Goal: Task Accomplishment & Management: Use online tool/utility

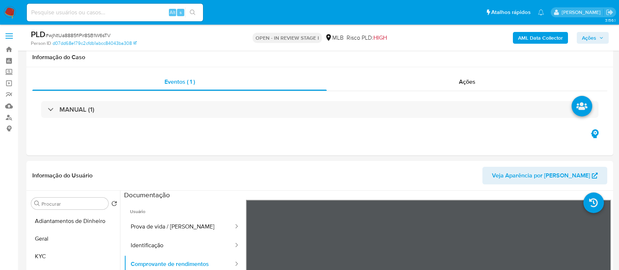
select select "10"
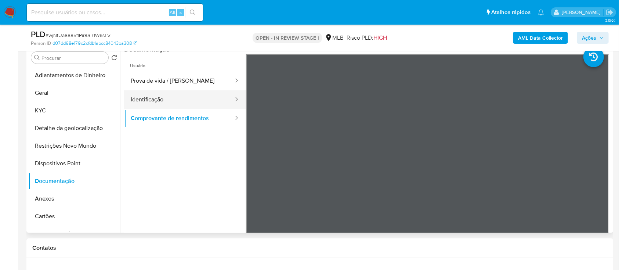
click at [185, 95] on button "Identificação" at bounding box center [179, 99] width 110 height 19
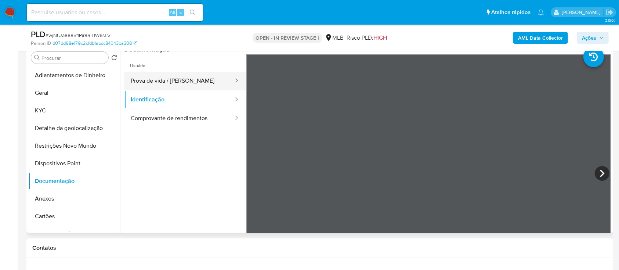
click at [181, 76] on button "Prova de vida / [PERSON_NAME]" at bounding box center [179, 81] width 110 height 19
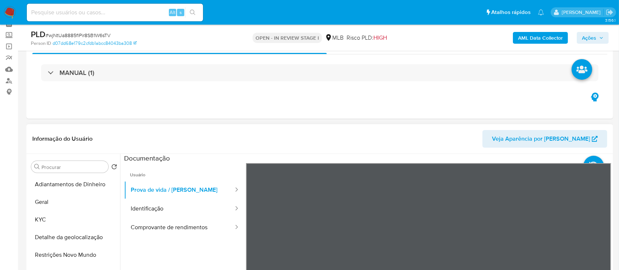
scroll to position [98, 0]
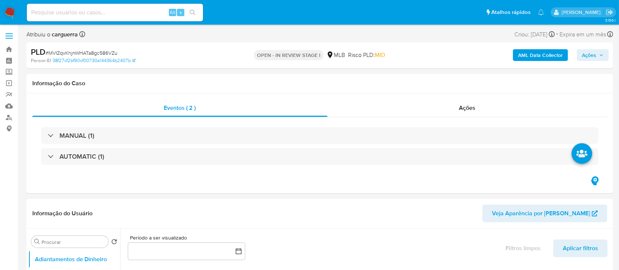
select select "10"
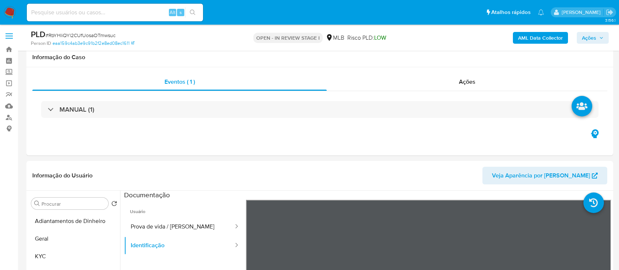
select select "10"
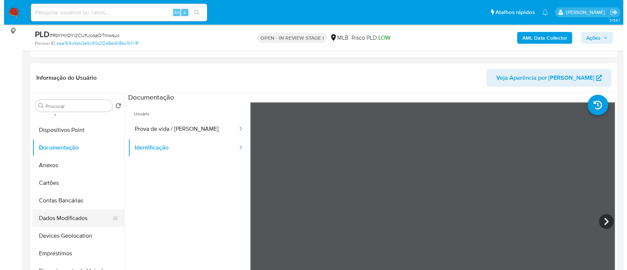
scroll to position [83, 0]
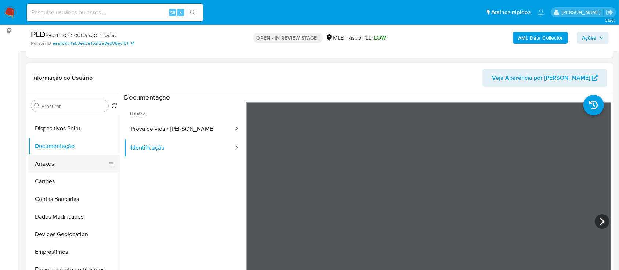
click at [50, 162] on button "Anexos" at bounding box center [71, 164] width 86 height 18
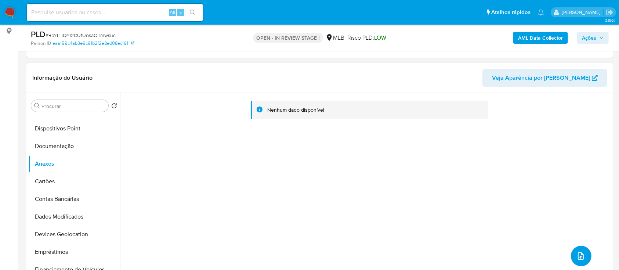
click at [578, 257] on icon "upload-file" at bounding box center [581, 255] width 6 height 7
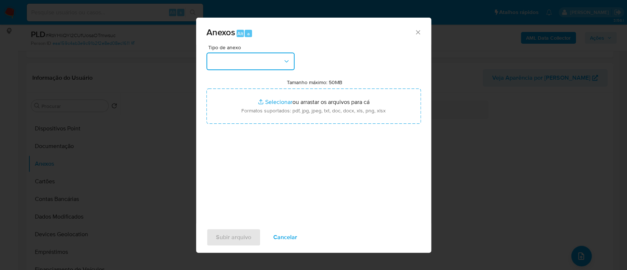
click at [238, 60] on button "button" at bounding box center [250, 62] width 88 height 18
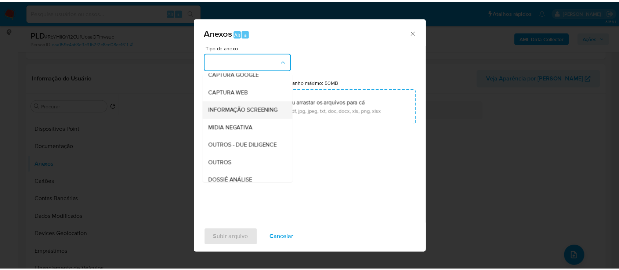
scroll to position [98, 0]
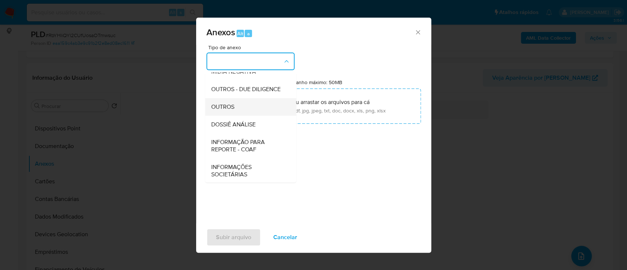
click at [232, 111] on span "OUTROS" at bounding box center [222, 106] width 23 height 7
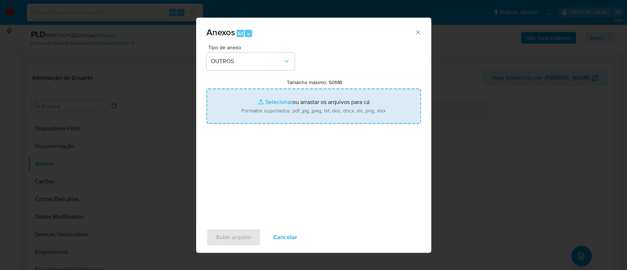
click at [278, 97] on input "Tamanho máximo: 50MB Selecionar arquivos" at bounding box center [313, 105] width 214 height 35
type input "C:\fakepath\Mulan 1713186731_2025_08_26_17_06_33.xlsx"
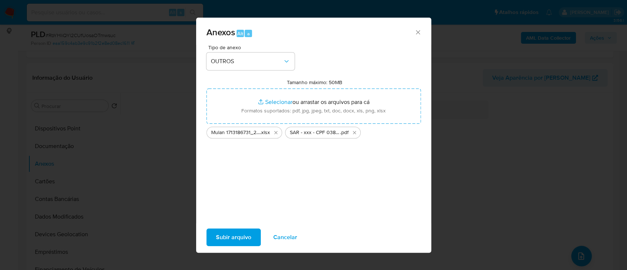
click at [230, 236] on span "Subir arquivo" at bounding box center [233, 237] width 35 height 16
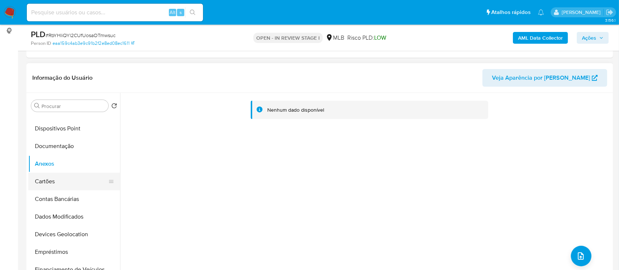
click at [45, 180] on button "Cartões" at bounding box center [71, 182] width 86 height 18
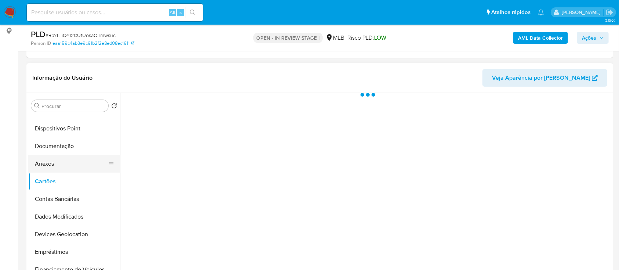
click at [45, 163] on button "Anexos" at bounding box center [71, 164] width 86 height 18
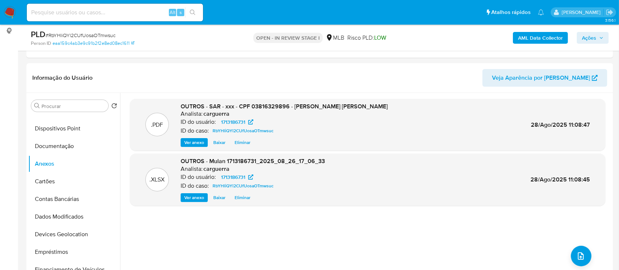
click at [587, 39] on span "Ações" at bounding box center [589, 38] width 14 height 12
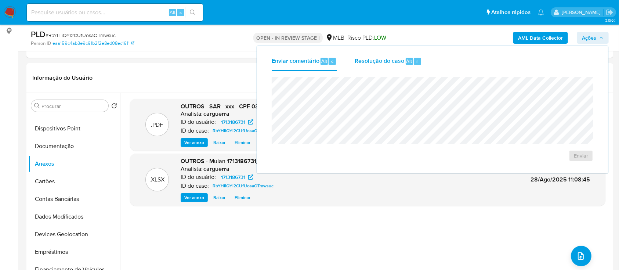
click at [370, 61] on span "Resolução do caso" at bounding box center [380, 61] width 50 height 8
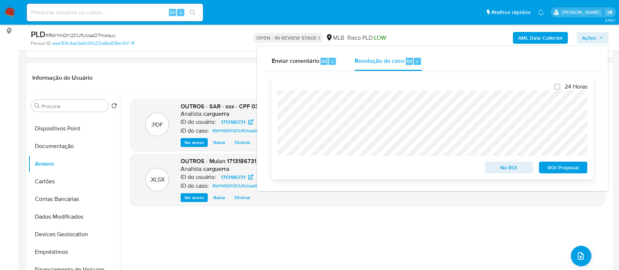
click at [561, 170] on span "ROI Proposal" at bounding box center [563, 167] width 38 height 10
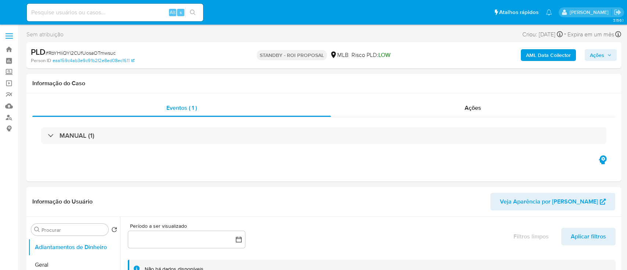
select select "10"
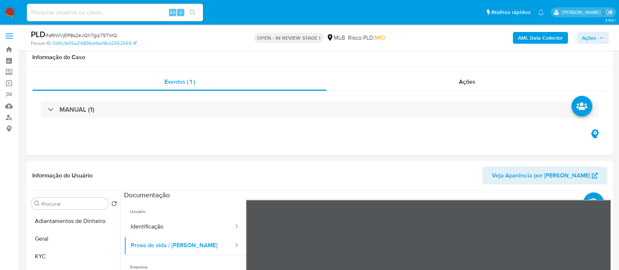
select select "10"
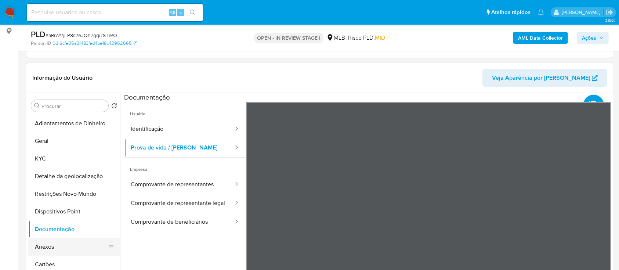
drag, startPoint x: 47, startPoint y: 243, endPoint x: 52, endPoint y: 242, distance: 5.3
click at [47, 243] on button "Anexos" at bounding box center [71, 247] width 86 height 18
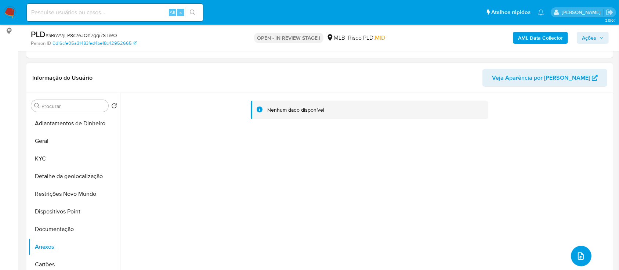
click at [579, 256] on icon "upload-file" at bounding box center [581, 256] width 9 height 9
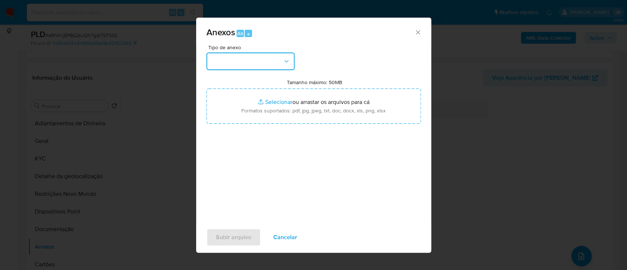
click at [247, 59] on button "button" at bounding box center [250, 62] width 88 height 18
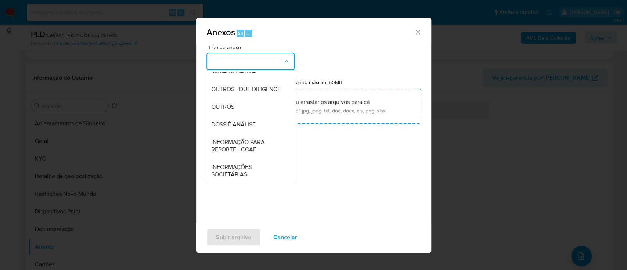
click at [228, 116] on div "OUTROS" at bounding box center [248, 107] width 75 height 18
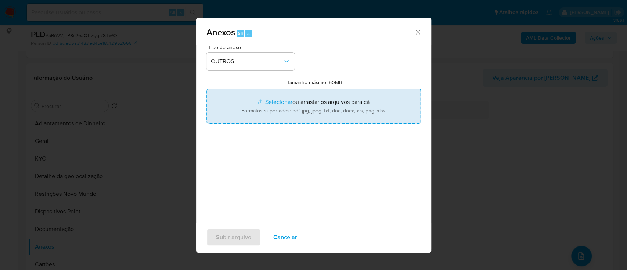
click at [280, 102] on input "Tamanho máximo: 50MB Selecionar arquivos" at bounding box center [313, 105] width 214 height 35
type input "C:\fakepath\Mulan 1839404061_2025_08_26_17_07_43.xlsx"
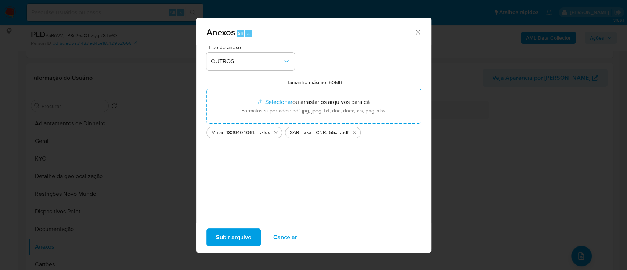
click at [235, 234] on span "Subir arquivo" at bounding box center [233, 237] width 35 height 16
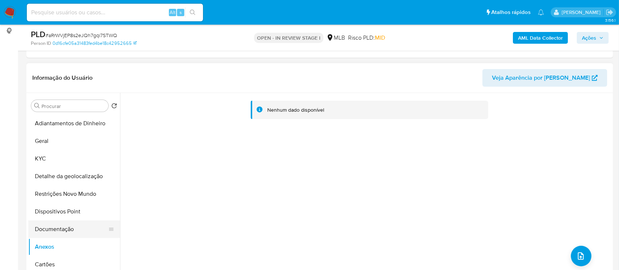
click at [46, 228] on button "Documentação" at bounding box center [71, 229] width 86 height 18
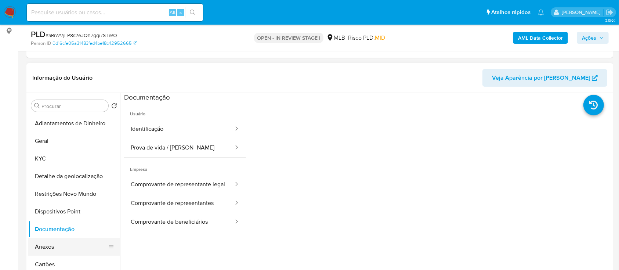
click at [44, 246] on button "Anexos" at bounding box center [71, 247] width 86 height 18
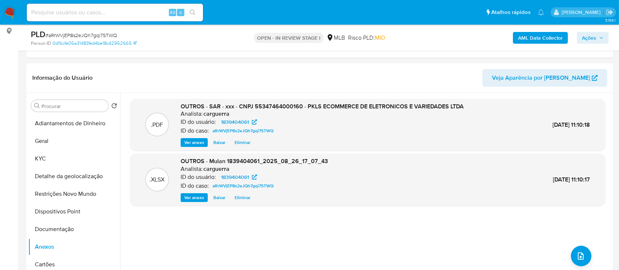
click at [591, 38] on span "Ações" at bounding box center [589, 38] width 14 height 12
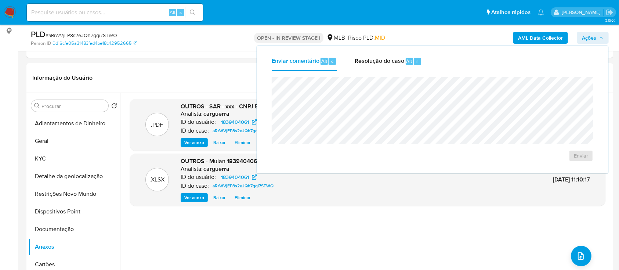
drag, startPoint x: 383, startPoint y: 59, endPoint x: 379, endPoint y: 74, distance: 14.9
click at [382, 59] on span "Resolução do caso" at bounding box center [380, 61] width 50 height 8
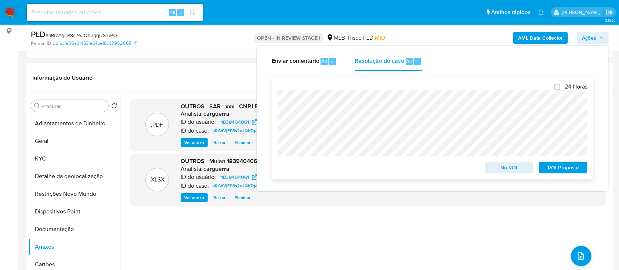
click at [561, 169] on span "ROI Proposal" at bounding box center [563, 167] width 38 height 10
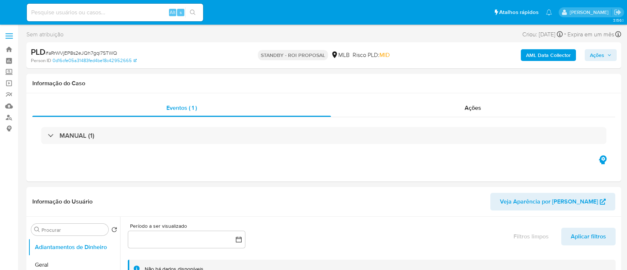
select select "10"
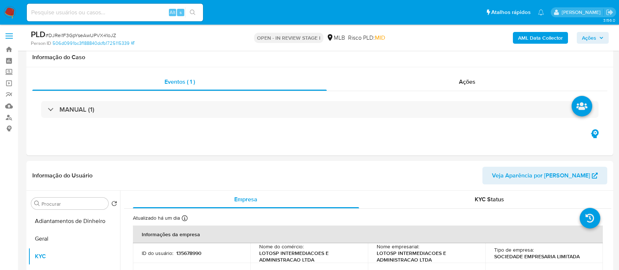
select select "10"
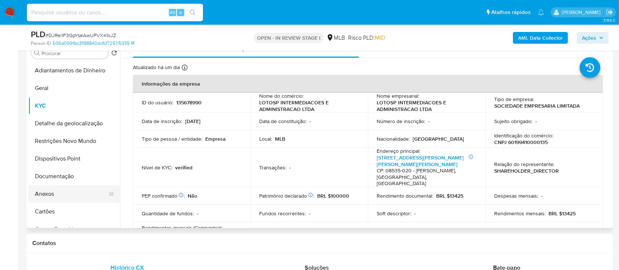
scroll to position [391, 0]
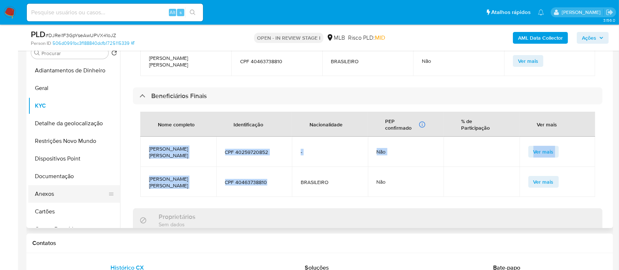
click at [56, 188] on button "Anexos" at bounding box center [71, 194] width 86 height 18
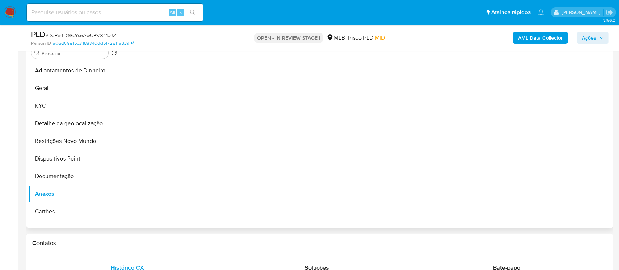
scroll to position [0, 0]
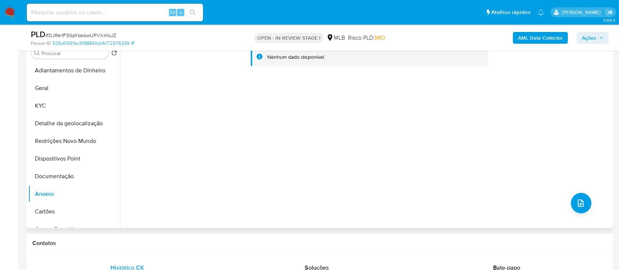
click at [371, 139] on div "Nenhum dado disponível" at bounding box center [365, 134] width 491 height 188
click at [54, 176] on button "Documentação" at bounding box center [71, 176] width 86 height 18
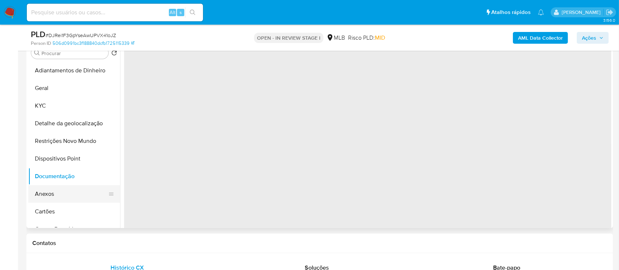
click at [54, 191] on button "Anexos" at bounding box center [71, 194] width 86 height 18
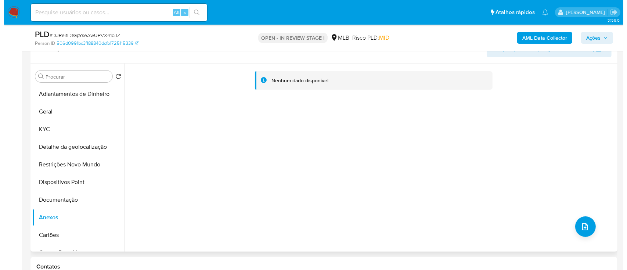
scroll to position [151, 0]
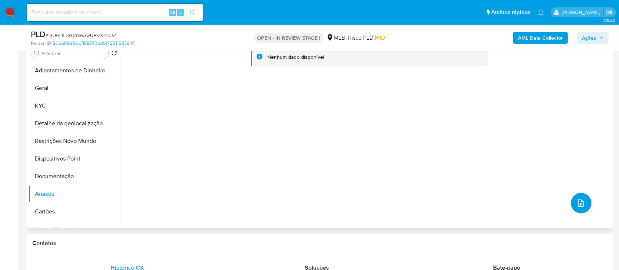
click at [572, 200] on button "upload-file" at bounding box center [581, 203] width 21 height 21
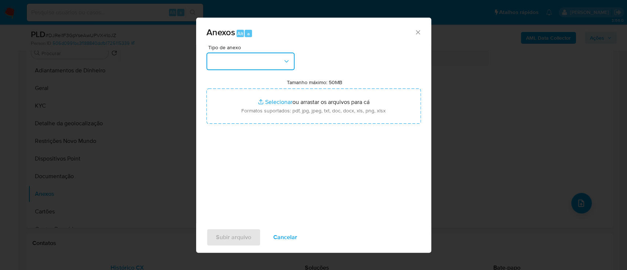
click at [248, 64] on button "button" at bounding box center [250, 62] width 88 height 18
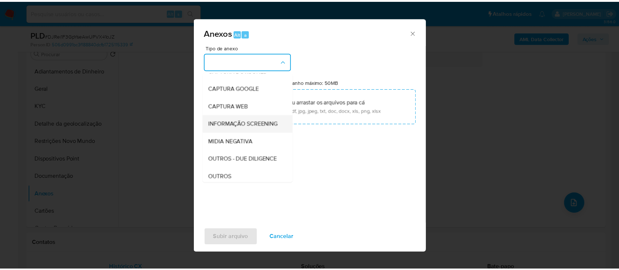
scroll to position [49, 0]
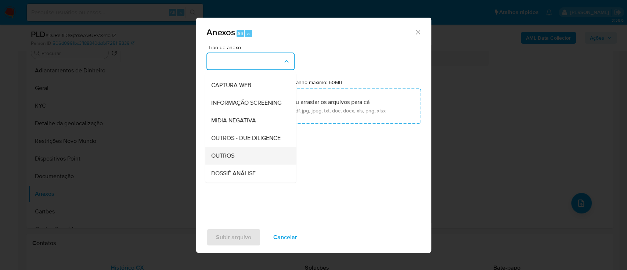
click at [227, 159] on span "OUTROS" at bounding box center [222, 155] width 23 height 7
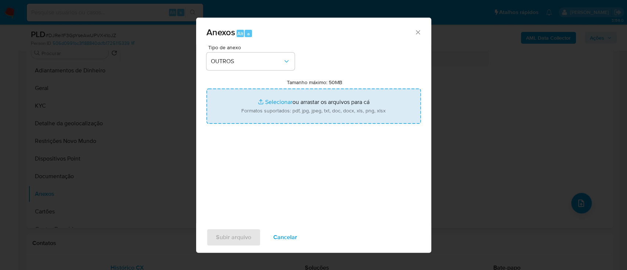
click at [274, 103] on input "Tamanho máximo: 50MB Selecionar arquivos" at bounding box center [313, 105] width 214 height 35
type input "C:\fakepath\SAR - xxx - CNPJ 60199410000135 - LOTOSP INTERMEDIACOES E ADMINISTR…"
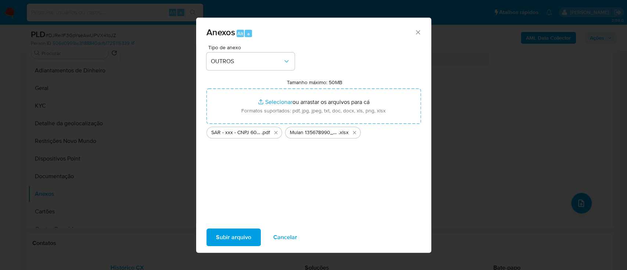
click at [241, 231] on span "Subir arquivo" at bounding box center [233, 237] width 35 height 16
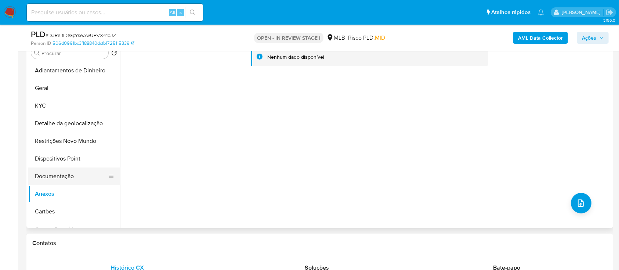
click at [61, 177] on button "Documentação" at bounding box center [71, 176] width 86 height 18
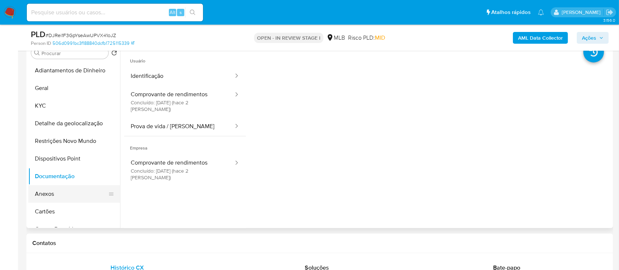
click at [53, 189] on button "Anexos" at bounding box center [71, 194] width 86 height 18
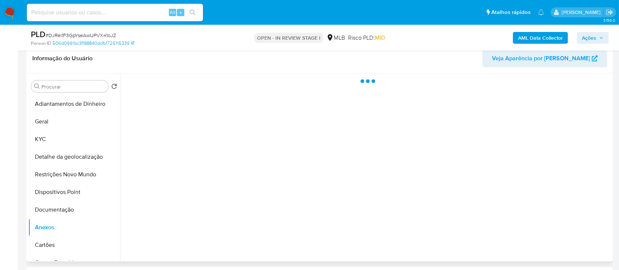
scroll to position [102, 0]
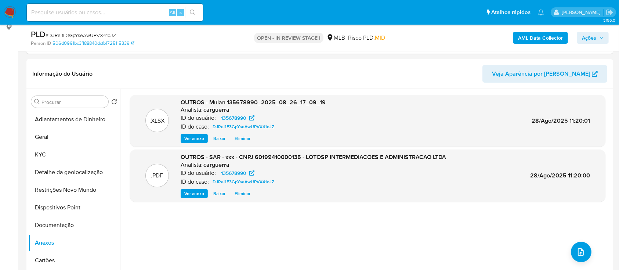
click at [591, 41] on span "Ações" at bounding box center [589, 38] width 14 height 12
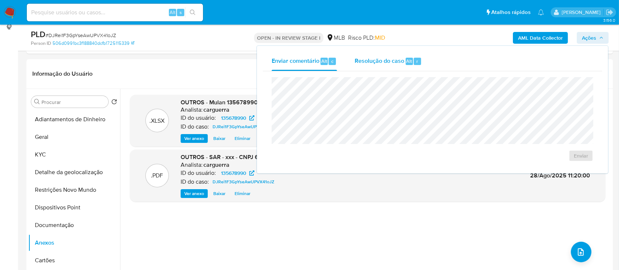
click at [385, 62] on span "Resolução do caso" at bounding box center [380, 61] width 50 height 8
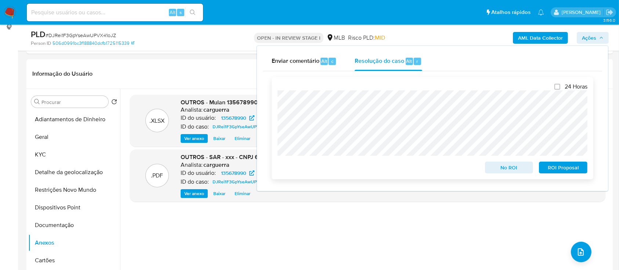
click at [559, 167] on span "ROI Proposal" at bounding box center [563, 167] width 38 height 10
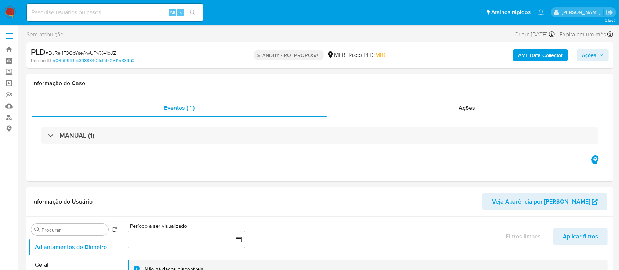
select select "10"
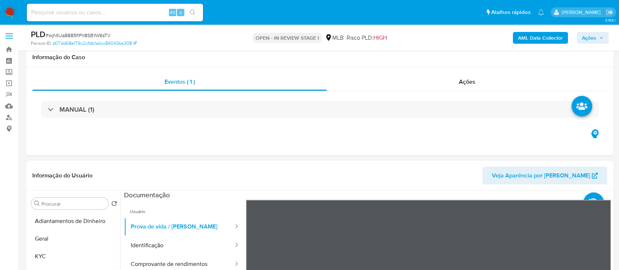
select select "10"
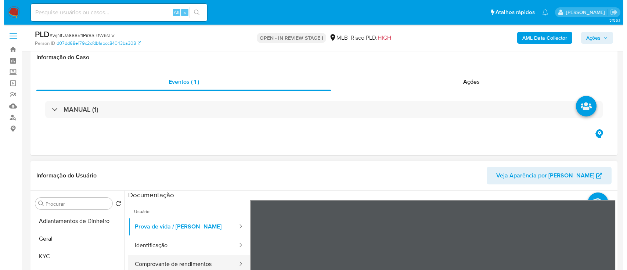
scroll to position [98, 0]
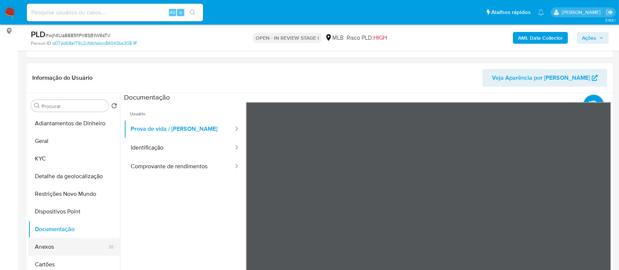
click at [61, 245] on button "Anexos" at bounding box center [71, 247] width 86 height 18
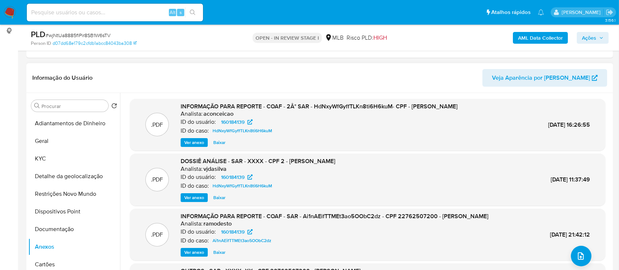
click at [200, 146] on span "Ver anexo" at bounding box center [194, 142] width 20 height 7
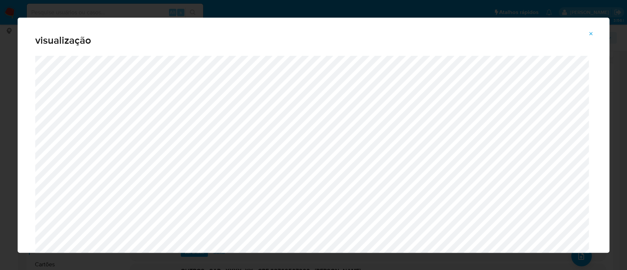
click at [595, 31] on button "Attachment preview" at bounding box center [591, 34] width 16 height 12
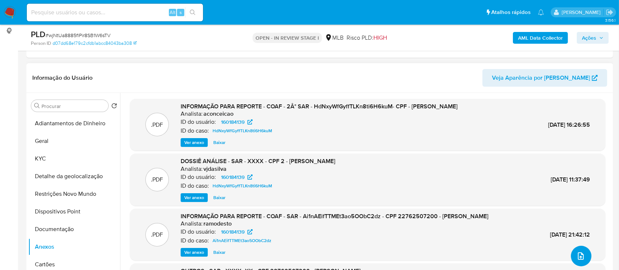
click at [581, 254] on icon "upload-file" at bounding box center [581, 255] width 6 height 7
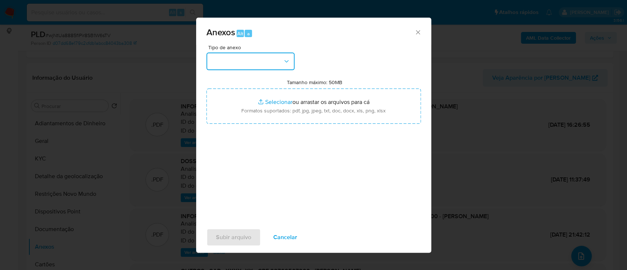
click at [279, 54] on button "button" at bounding box center [250, 62] width 88 height 18
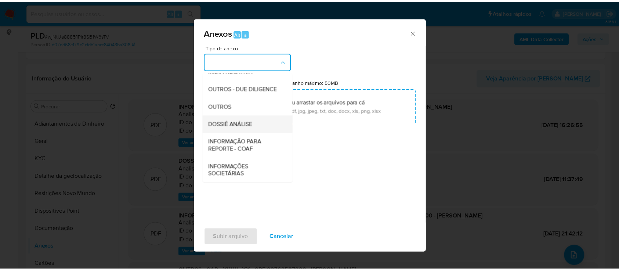
scroll to position [113, 0]
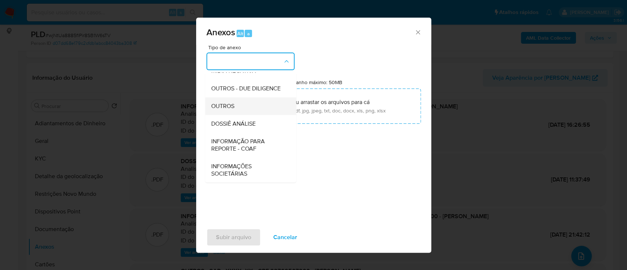
click at [235, 107] on div "OUTROS" at bounding box center [248, 106] width 75 height 18
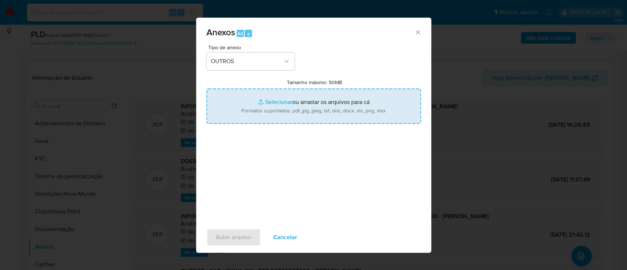
click at [273, 102] on input "Tamanho máximo: 50MB Selecionar arquivos" at bounding box center [313, 105] width 214 height 35
type input "C:\fakepath\Mulan 160184139_2025_08_26_17_04_06.xlsx"
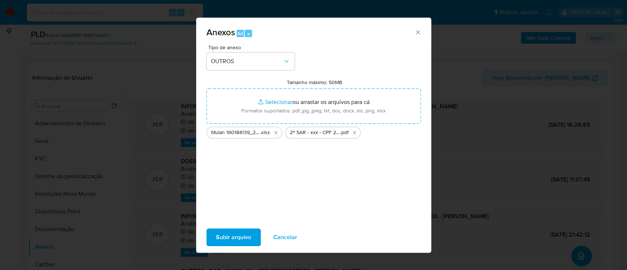
click at [229, 234] on span "Subir arquivo" at bounding box center [233, 237] width 35 height 16
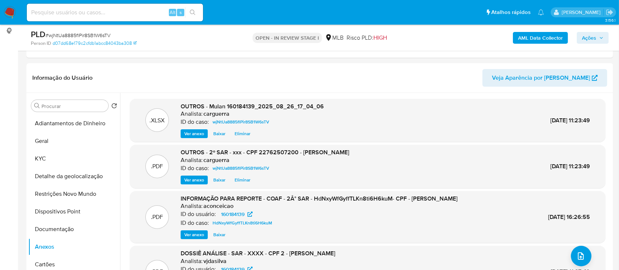
click at [589, 35] on span "Ações" at bounding box center [589, 38] width 14 height 12
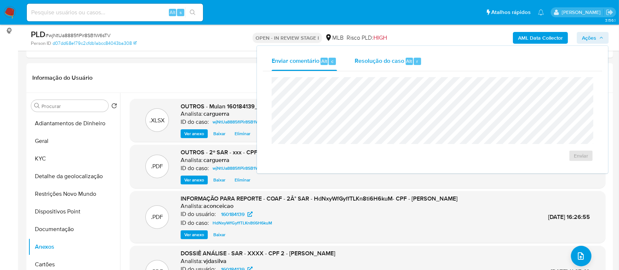
drag, startPoint x: 380, startPoint y: 62, endPoint x: 376, endPoint y: 69, distance: 7.4
click at [378, 64] on span "Resolução do caso" at bounding box center [380, 61] width 50 height 8
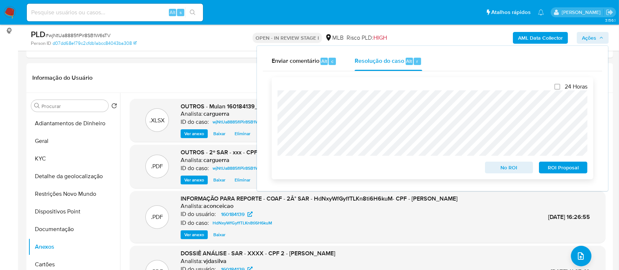
click at [516, 170] on span "No ROI" at bounding box center [509, 167] width 38 height 10
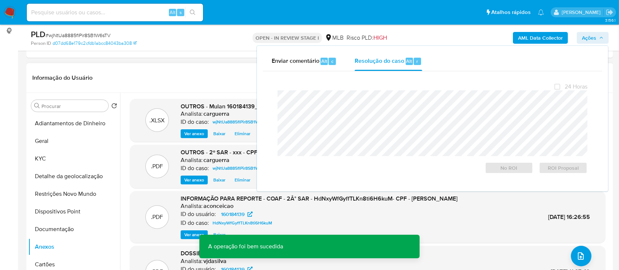
click at [144, 75] on header "Informação do Usuário Veja Aparência por Pessoa" at bounding box center [319, 78] width 575 height 18
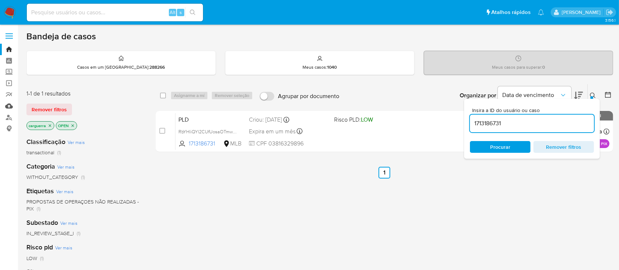
click at [9, 103] on link "Mulan" at bounding box center [43, 105] width 87 height 11
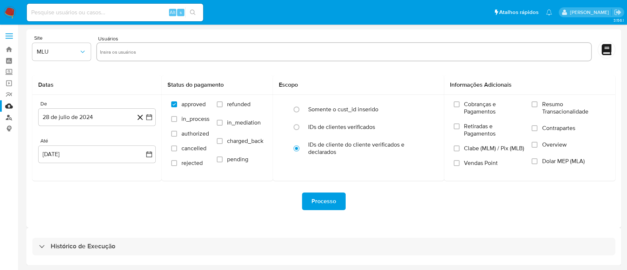
drag, startPoint x: 0, startPoint y: 0, endPoint x: 12, endPoint y: 116, distance: 116.7
click at [12, 116] on link "Localizador de pessoas" at bounding box center [43, 117] width 87 height 11
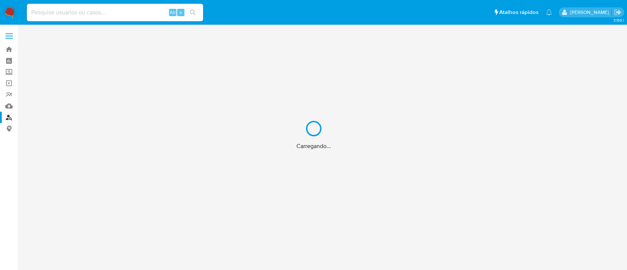
click at [9, 107] on div "Carregando..." at bounding box center [313, 135] width 627 height 270
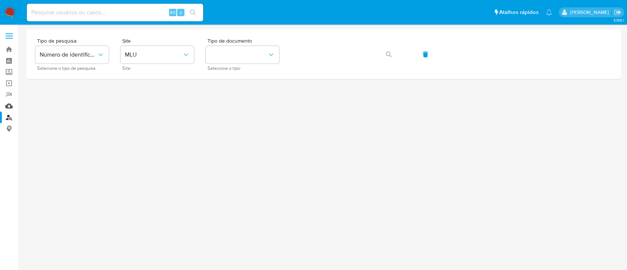
click at [11, 104] on link "Mulan" at bounding box center [43, 105] width 87 height 11
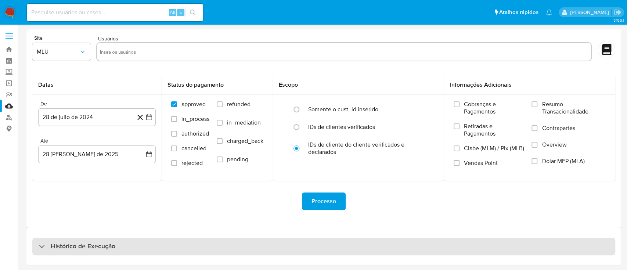
click at [41, 243] on div "Histórico de Execução" at bounding box center [77, 246] width 76 height 9
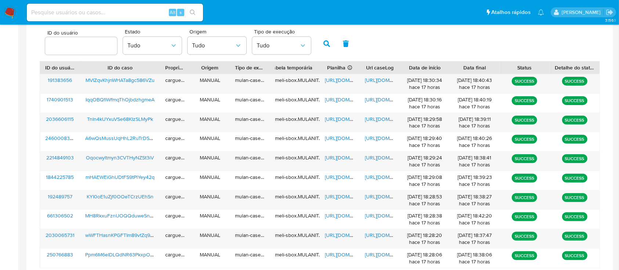
scroll to position [277, 0]
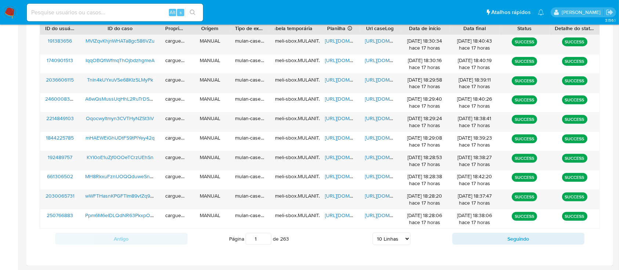
click at [406, 239] on select "5 Linhas 10 Linhas 20 Linhas 25 Linhas 50 Linhas 100 Linhas" at bounding box center [392, 238] width 38 height 12
select select "20"
click at [373, 232] on select "5 Linhas 10 Linhas 20 Linhas 25 Linhas 50 Linhas 100 Linhas" at bounding box center [392, 238] width 38 height 12
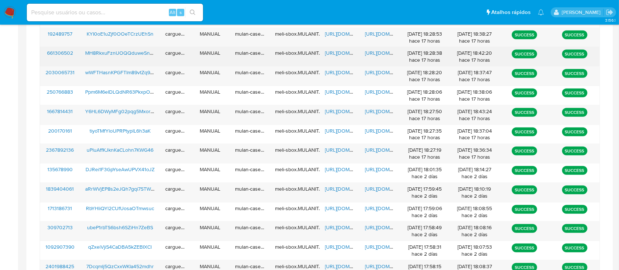
scroll to position [424, 0]
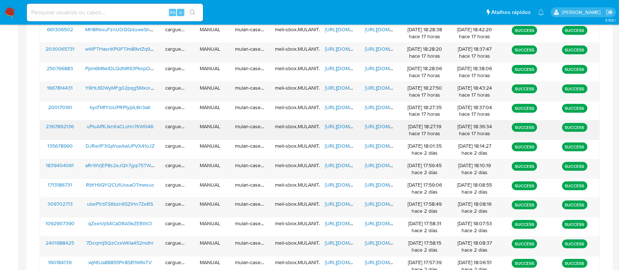
click at [343, 128] on span "https://docs.google.com/spreadsheets/d/1lEtoUpFlUdq18qAd1qDjCoCM_S4Q04xJhLkSIR5…" at bounding box center [350, 126] width 51 height 7
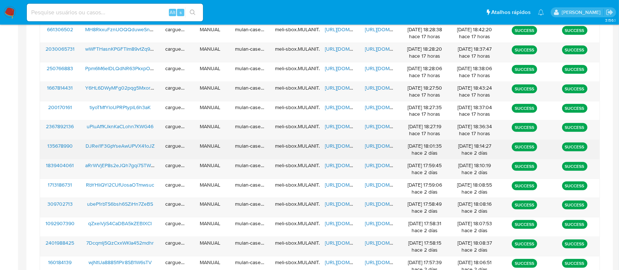
click at [374, 144] on span "https://docs.google.com/document/d/1WPylWc398s0QC3Sy_9yhzrn1wIy-fpbwOBHHn2GAoC4…" at bounding box center [390, 145] width 51 height 7
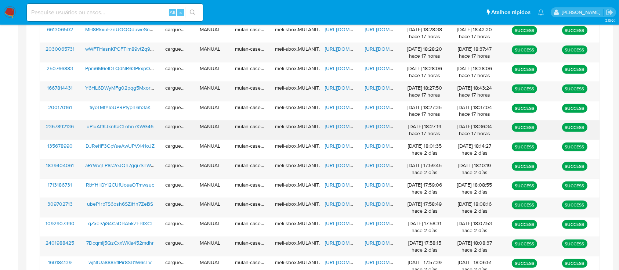
click at [342, 126] on span "https://docs.google.com/spreadsheets/d/1lEtoUpFlUdq18qAd1qDjCoCM_S4Q04xJhLkSIR5…" at bounding box center [350, 126] width 51 height 7
click at [376, 127] on span "https://docs.google.com/document/d/1nX7ApV9AUf5Dfj20yDJ95vBBf7A9oPJFazMDK9NoK6E…" at bounding box center [390, 126] width 51 height 7
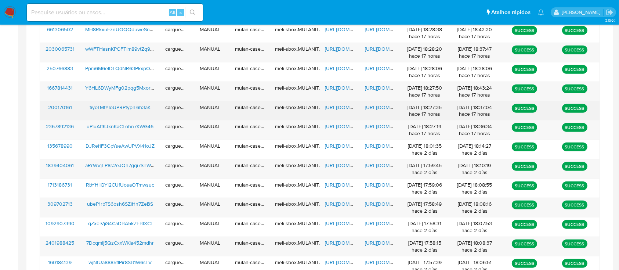
click at [335, 106] on span "https://docs.google.com/spreadsheets/d/1lgSjUP-YwUsVmUu-w1CQYxkd0V1EsZiDS8f2017…" at bounding box center [350, 107] width 51 height 7
click at [379, 105] on span "https://docs.google.com/document/d/1OK3u18GBI_V4wtj19bOQfjcvrx0OBozvjGVZ35UPXyY…" at bounding box center [390, 107] width 51 height 7
click at [335, 105] on span "https://docs.google.com/spreadsheets/d/1lgSjUP-YwUsVmUu-w1CQYxkd0V1EsZiDS8f2017…" at bounding box center [350, 107] width 51 height 7
click at [376, 107] on span "https://docs.google.com/document/d/1OK3u18GBI_V4wtj19bOQfjcvrx0OBozvjGVZ35UPXyY…" at bounding box center [390, 107] width 51 height 7
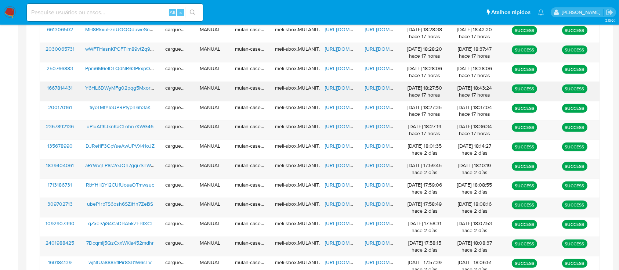
click at [337, 85] on span "https://docs.google.com/spreadsheets/d/1hfmDyTM8e-XVLNKCXSIpx344_62sfLWCIulyAn0…" at bounding box center [350, 87] width 51 height 7
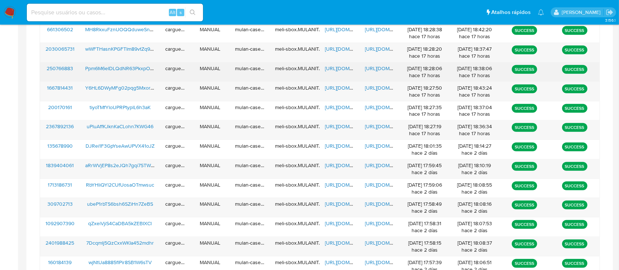
click at [378, 68] on span "https://docs.google.com/document/d/1Fr_dN06Kk_Xoeixr8mo8XtyGnojKzamv6r14GHXciUA…" at bounding box center [390, 68] width 51 height 7
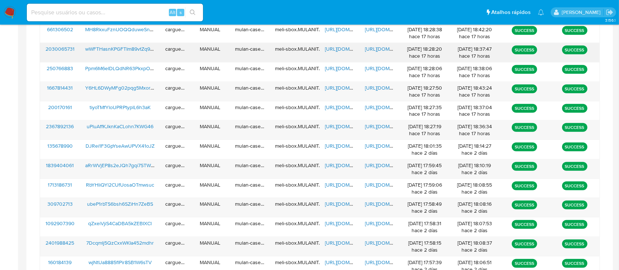
click at [332, 49] on span "https://docs.google.com/spreadsheets/d/1sA8bbDnqgKLSEYC6Sgi7LU-xeVBNre5dhcmp-fM…" at bounding box center [350, 48] width 51 height 7
click at [381, 47] on span "https://docs.google.com/document/d/1GxtptLvrOhyteWNWreRtlbmzb8O6FiAUFIiis7W4N-E…" at bounding box center [390, 48] width 51 height 7
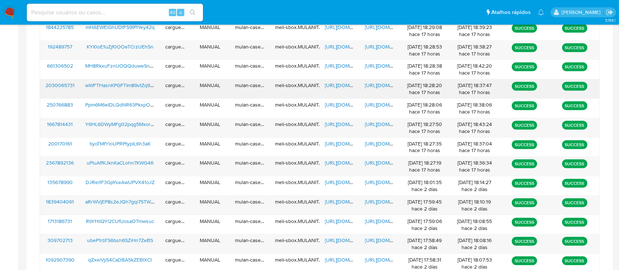
scroll to position [375, 0]
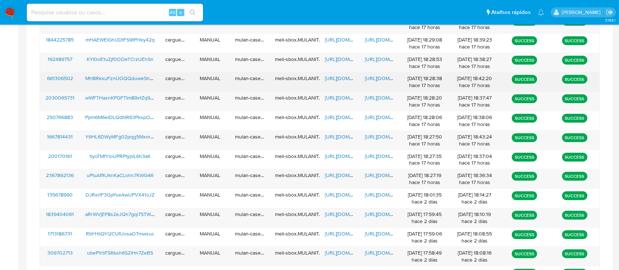
click at [339, 79] on span "https://docs.google.com/spreadsheets/d/1XaMESVockMqCwUKz4bJKc6UMb3CSIv0J1pduIFR…" at bounding box center [350, 78] width 51 height 7
click at [373, 77] on span "https://docs.google.com/document/d/1YQWKxxln0NBZU7Oq_IkLLqsfLmUzGXaOpqi3MHOcRYc…" at bounding box center [390, 78] width 51 height 7
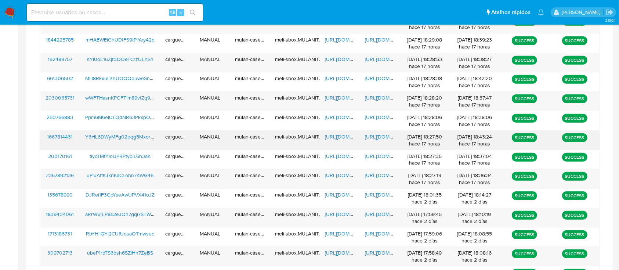
click at [376, 138] on span "https://docs.google.com/document/d/16GZWa6SnDdH5rvlBrtbBoeYaxtvuEq1pkjaAq4kOtoA…" at bounding box center [390, 136] width 51 height 7
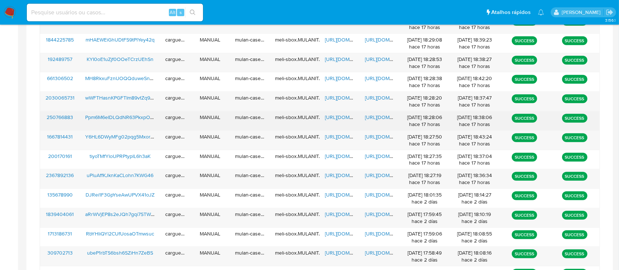
click at [373, 117] on span "https://docs.google.com/document/d/1Fr_dN06Kk_Xoeixr8mo8XtyGnojKzamv6r14GHXciUA…" at bounding box center [390, 116] width 51 height 7
click at [369, 118] on span "https://docs.google.com/document/d/1Fr_dN06Kk_Xoeixr8mo8XtyGnojKzamv6r14GHXciUA…" at bounding box center [390, 116] width 51 height 7
click at [336, 114] on span "https://docs.google.com/spreadsheets/d/1bbgaTnyURM-a0cr9omGfWGrwl-FUkBoWU8kkKgf…" at bounding box center [350, 116] width 51 height 7
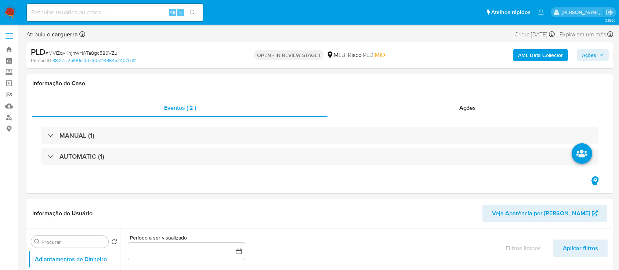
select select "10"
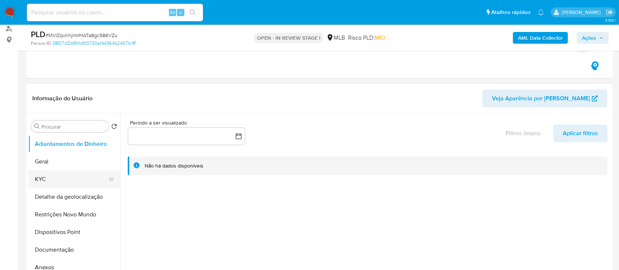
scroll to position [98, 0]
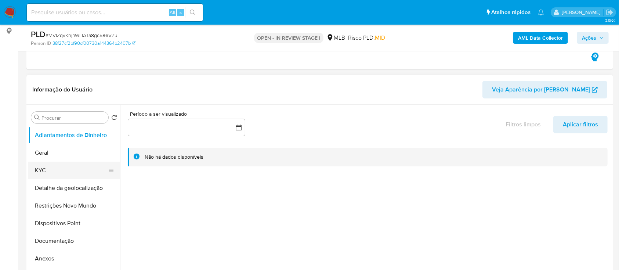
click at [64, 172] on button "KYC" at bounding box center [71, 171] width 86 height 18
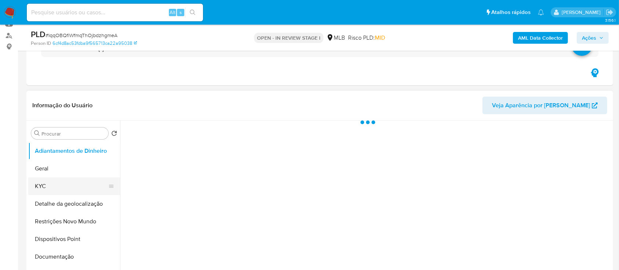
scroll to position [98, 0]
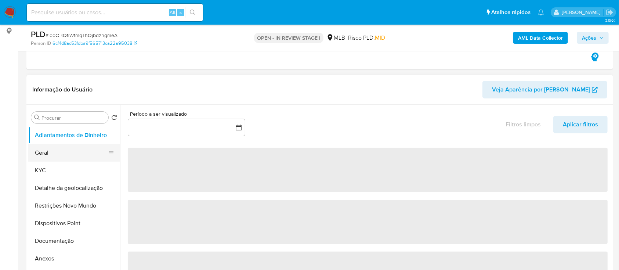
select select "10"
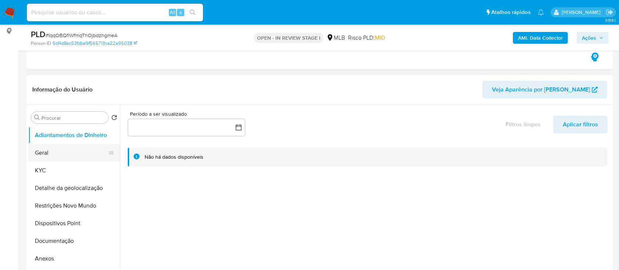
click at [58, 151] on button "Geral" at bounding box center [71, 153] width 86 height 18
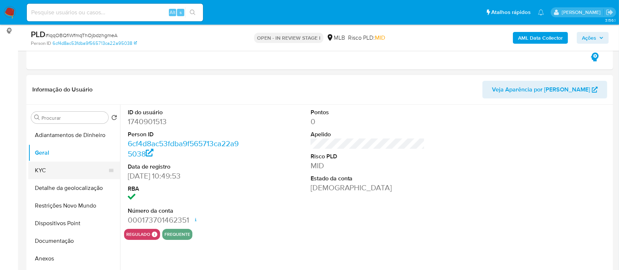
click at [72, 165] on button "KYC" at bounding box center [71, 171] width 86 height 18
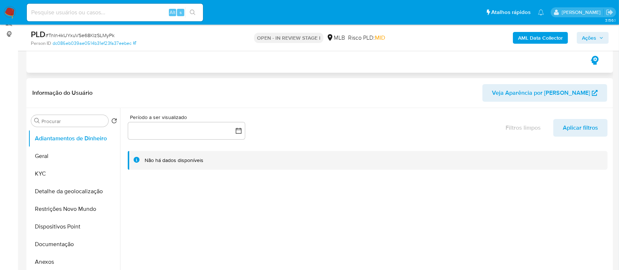
scroll to position [98, 0]
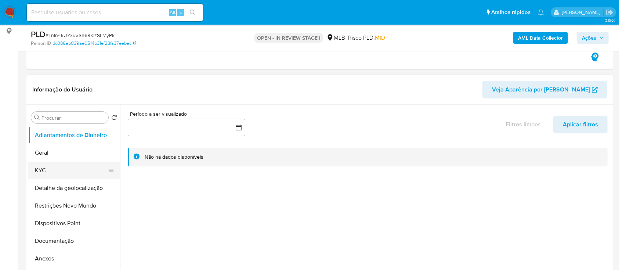
select select "10"
click at [42, 171] on button "KYC" at bounding box center [71, 171] width 86 height 18
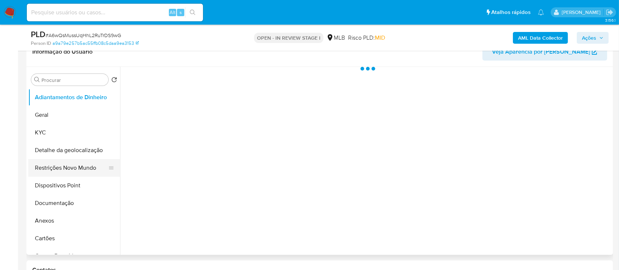
scroll to position [147, 0]
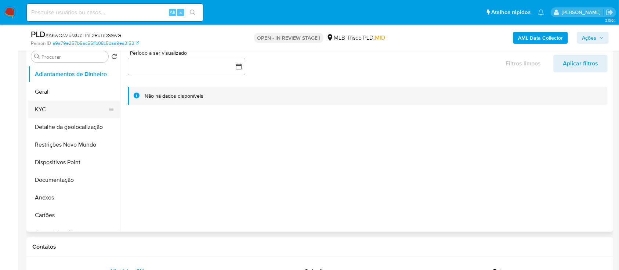
click at [39, 107] on button "KYC" at bounding box center [71, 110] width 86 height 18
select select "10"
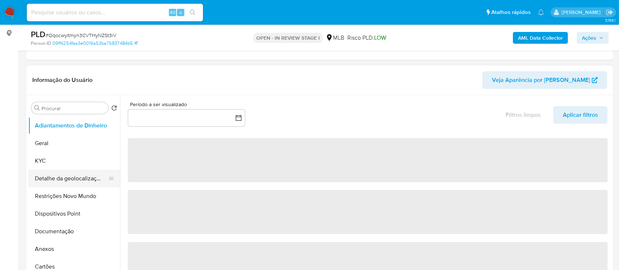
scroll to position [98, 0]
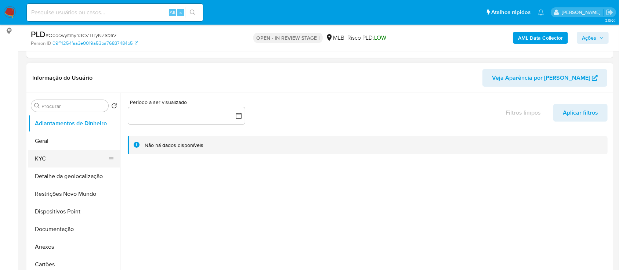
select select "10"
click at [61, 158] on button "KYC" at bounding box center [71, 159] width 86 height 18
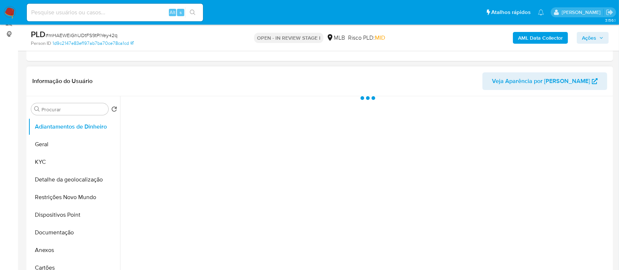
scroll to position [98, 0]
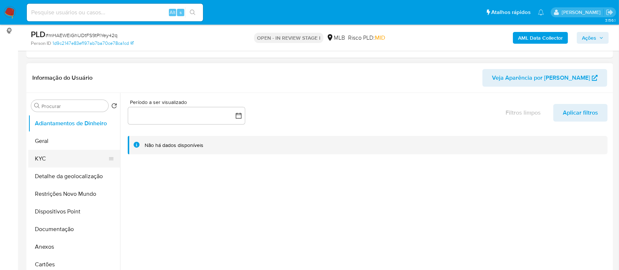
select select "10"
click at [46, 158] on button "KYC" at bounding box center [71, 159] width 86 height 18
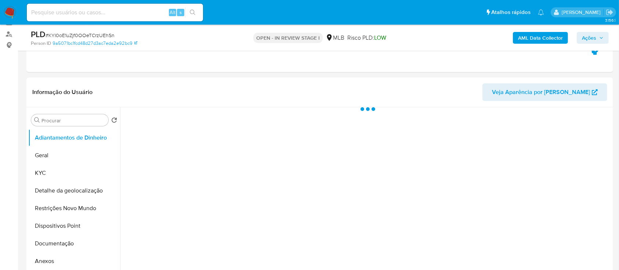
scroll to position [98, 0]
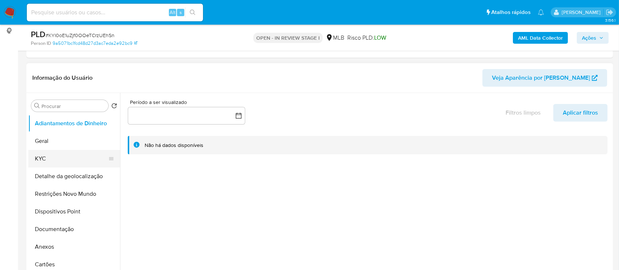
select select "10"
click at [61, 161] on button "KYC" at bounding box center [71, 159] width 86 height 18
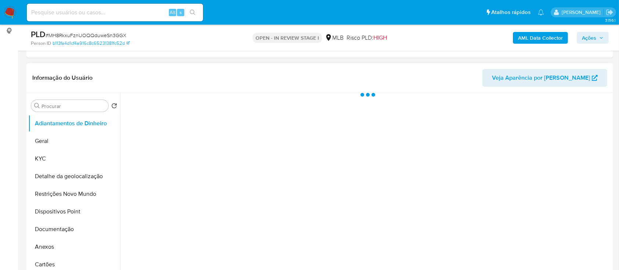
scroll to position [147, 0]
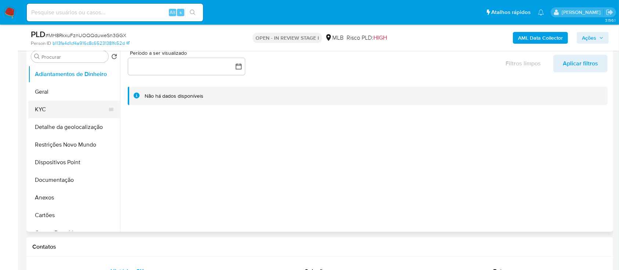
select select "10"
click at [63, 113] on button "KYC" at bounding box center [71, 110] width 86 height 18
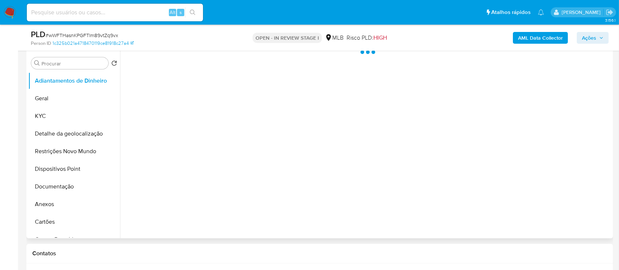
scroll to position [147, 0]
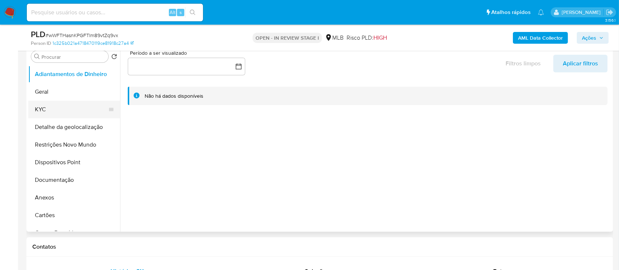
click at [51, 113] on button "KYC" at bounding box center [71, 110] width 86 height 18
select select "10"
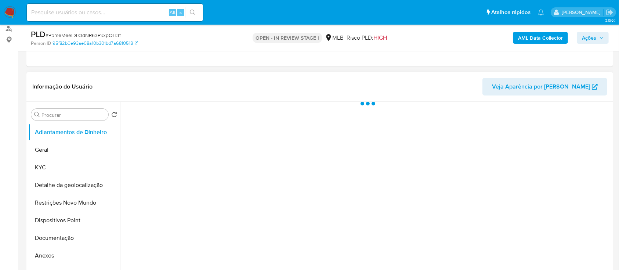
scroll to position [98, 0]
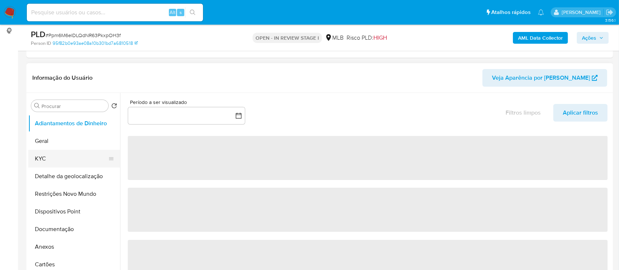
click at [51, 160] on button "KYC" at bounding box center [71, 159] width 86 height 18
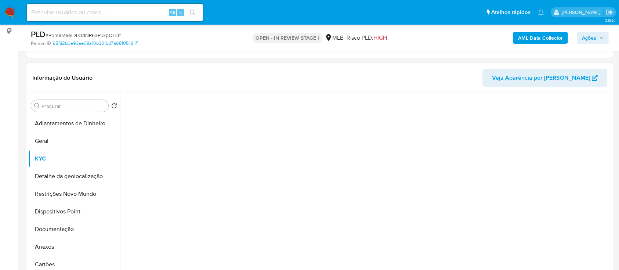
select select "10"
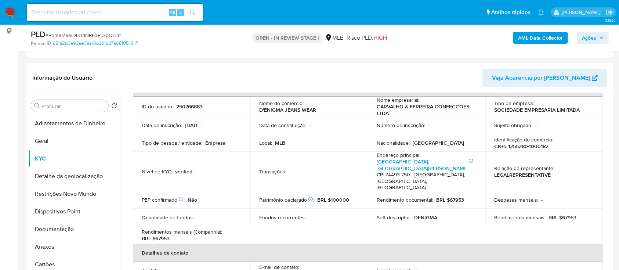
scroll to position [0, 0]
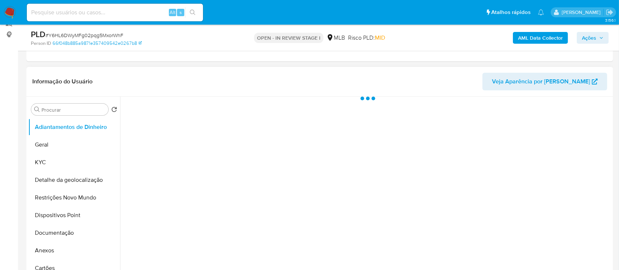
scroll to position [98, 0]
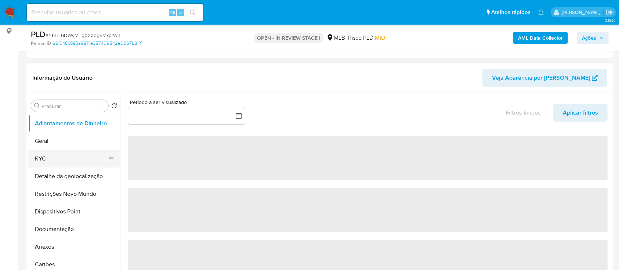
drag, startPoint x: 46, startPoint y: 155, endPoint x: 85, endPoint y: 156, distance: 39.0
click at [47, 155] on button "KYC" at bounding box center [71, 159] width 86 height 18
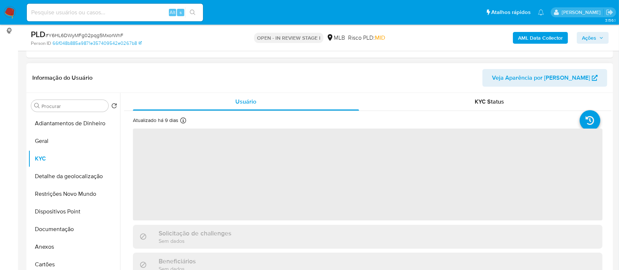
select select "10"
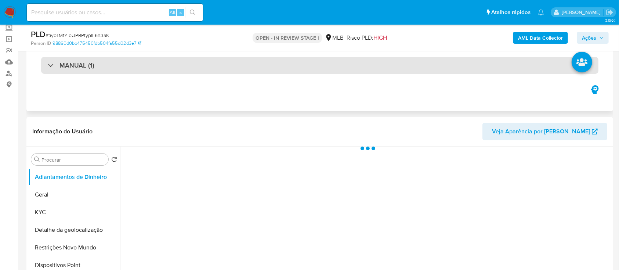
scroll to position [49, 0]
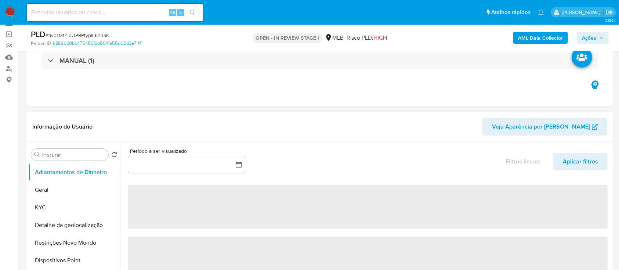
select select "10"
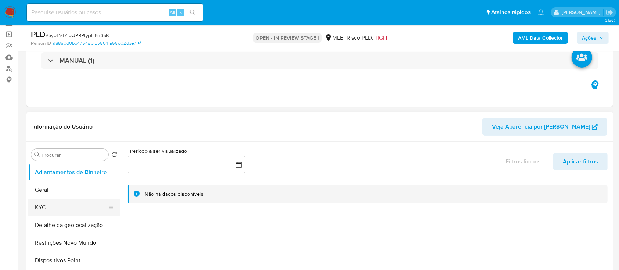
click at [55, 212] on button "KYC" at bounding box center [71, 208] width 86 height 18
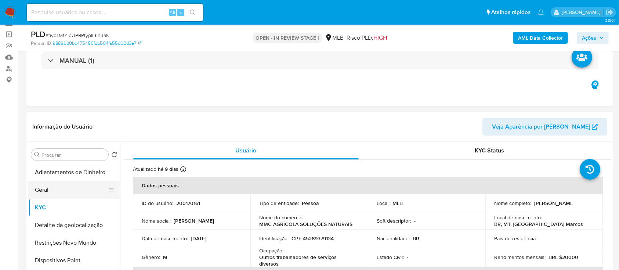
drag, startPoint x: 50, startPoint y: 189, endPoint x: 73, endPoint y: 184, distance: 24.2
click at [50, 189] on button "Geral" at bounding box center [71, 190] width 86 height 18
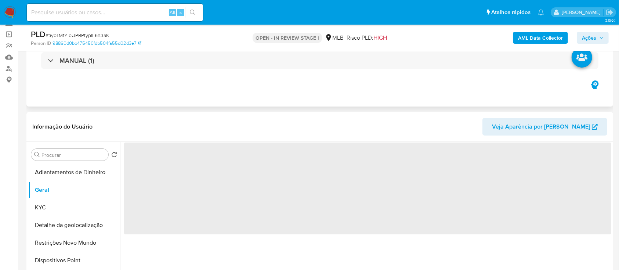
scroll to position [98, 0]
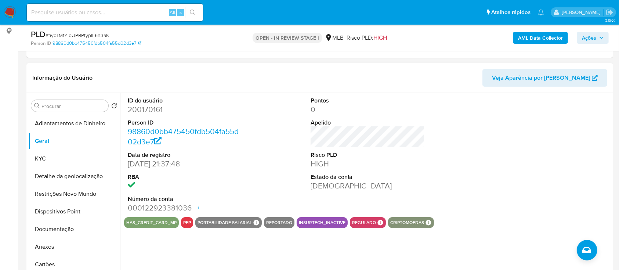
click at [548, 151] on div at bounding box center [550, 155] width 122 height 124
click at [38, 163] on button "KYC" at bounding box center [71, 159] width 86 height 18
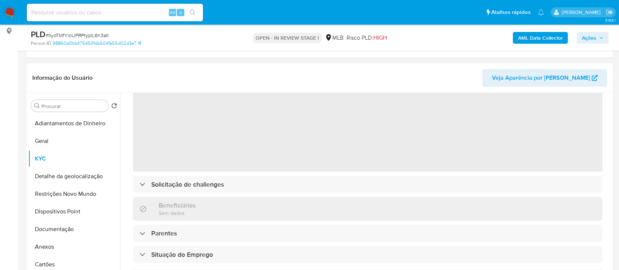
scroll to position [0, 0]
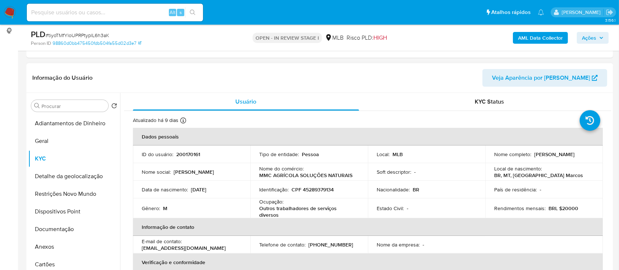
click at [610, 119] on div "Usuário KYC Status Atualizado há 9 dias Criado: 02/11/2020 01:02:27 Atualizado:…" at bounding box center [365, 187] width 491 height 188
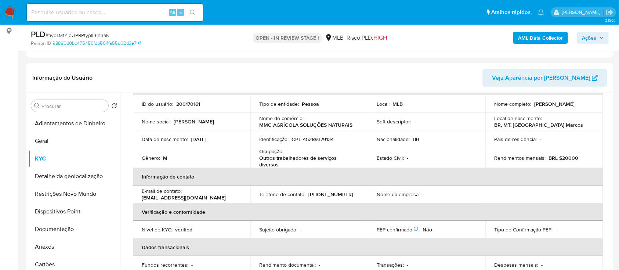
scroll to position [51, 0]
click at [452, 82] on header "Informação do Usuário Veja Aparência por [PERSON_NAME]" at bounding box center [319, 78] width 575 height 18
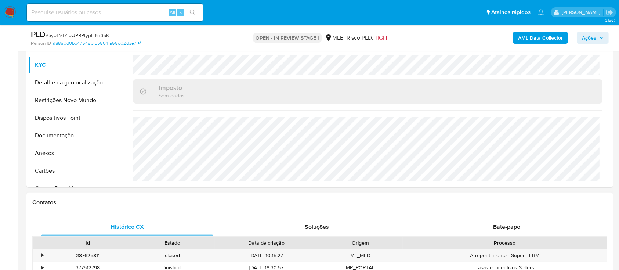
scroll to position [196, 0]
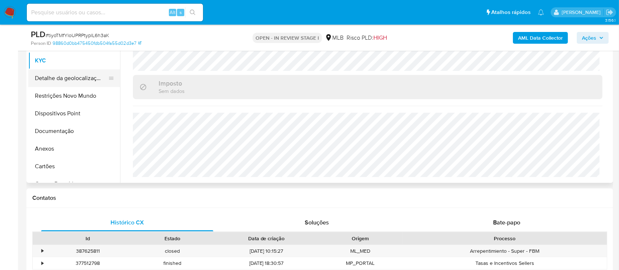
click at [60, 78] on button "Detalhe da geolocalização" at bounding box center [71, 78] width 86 height 18
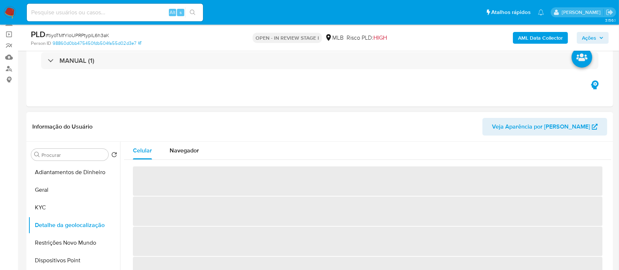
scroll to position [98, 0]
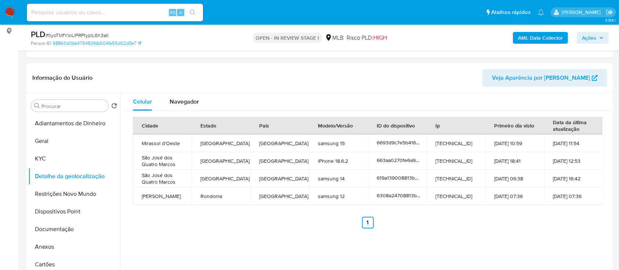
click at [539, 234] on div "Celular Navegador Cidade Estado País Modelo/Versão ID do dispositivo Ip Primeir…" at bounding box center [365, 187] width 491 height 188
click at [65, 192] on button "Restrições Novo Mundo" at bounding box center [71, 194] width 86 height 18
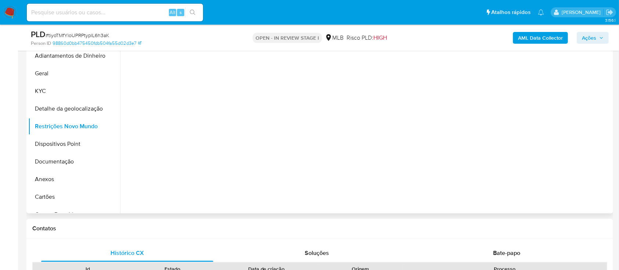
scroll to position [147, 0]
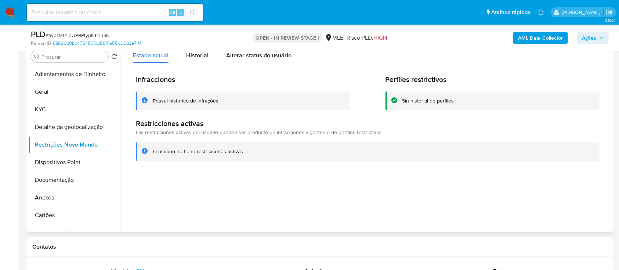
drag, startPoint x: 578, startPoint y: 178, endPoint x: 564, endPoint y: 172, distance: 15.1
click at [572, 176] on div at bounding box center [365, 138] width 491 height 188
click at [44, 158] on button "Dispositivos Point" at bounding box center [71, 162] width 86 height 18
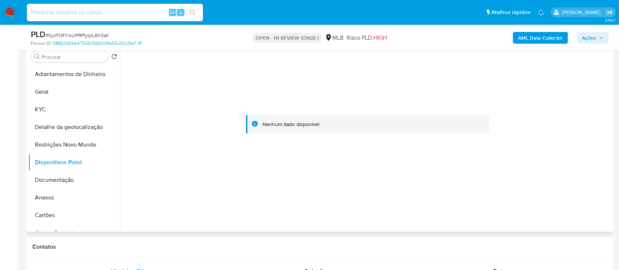
click at [585, 88] on div at bounding box center [367, 125] width 487 height 162
click at [60, 181] on button "Documentação" at bounding box center [71, 180] width 86 height 18
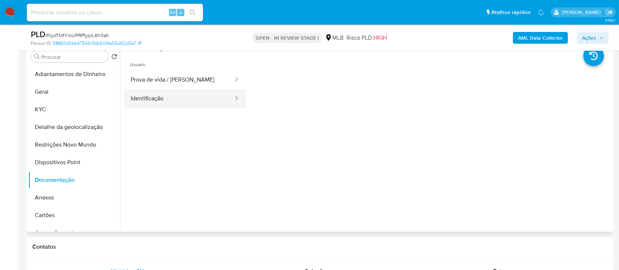
click at [173, 97] on button "Identificação" at bounding box center [179, 98] width 110 height 19
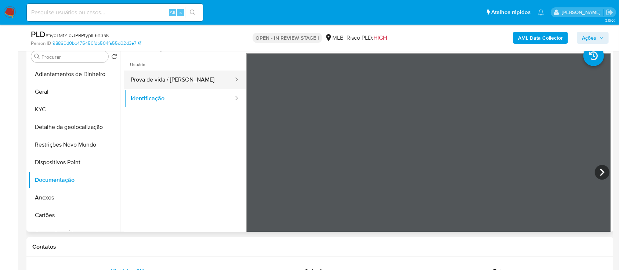
click at [206, 77] on button "Prova de vida / [PERSON_NAME]" at bounding box center [179, 80] width 110 height 19
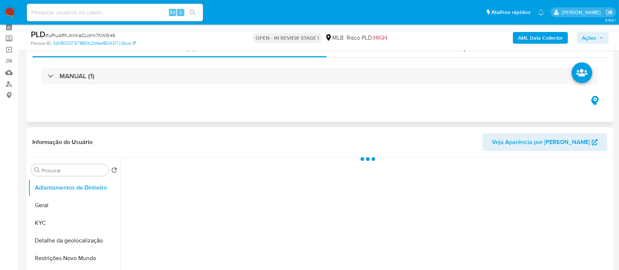
scroll to position [49, 0]
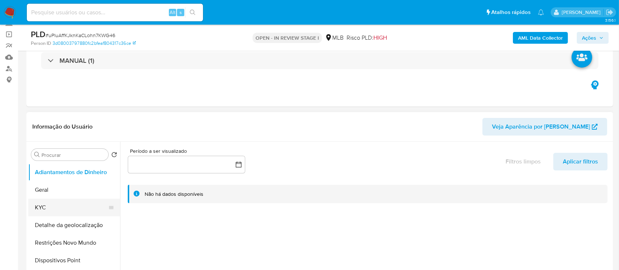
select select "10"
click at [51, 210] on button "KYC" at bounding box center [71, 208] width 86 height 18
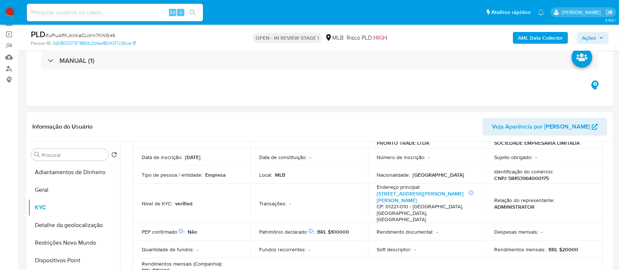
scroll to position [0, 0]
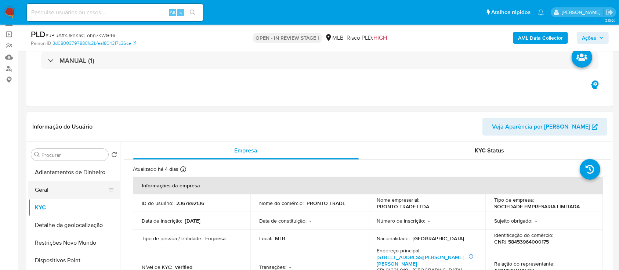
click at [57, 186] on button "Geral" at bounding box center [71, 190] width 86 height 18
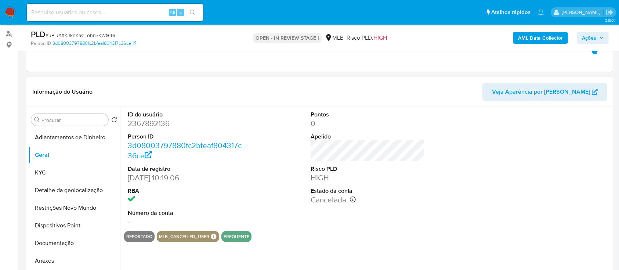
scroll to position [98, 0]
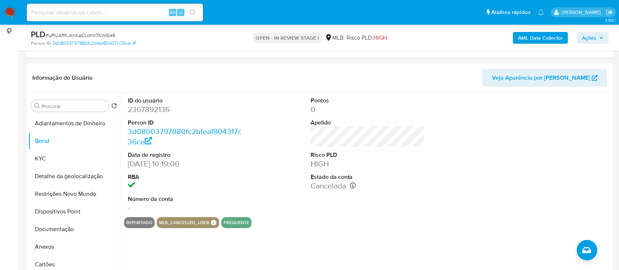
drag, startPoint x: 540, startPoint y: 151, endPoint x: 377, endPoint y: 2, distance: 220.9
click at [536, 148] on div at bounding box center [550, 155] width 122 height 124
click at [40, 160] on button "KYC" at bounding box center [71, 159] width 86 height 18
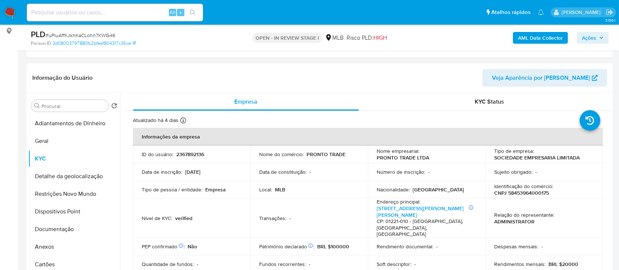
drag, startPoint x: 611, startPoint y: 117, endPoint x: 609, endPoint y: 125, distance: 8.4
click at [611, 127] on div "Procurar Retornar ao pedido padrão Adiantamentos de Dinheiro Geral KYC Detalhe …" at bounding box center [319, 187] width 587 height 188
drag, startPoint x: 612, startPoint y: 113, endPoint x: 608, endPoint y: 121, distance: 8.7
click at [609, 121] on div "Procurar Retornar ao pedido padrão Adiantamentos de Dinheiro Geral KYC Detalhe …" at bounding box center [319, 187] width 587 height 188
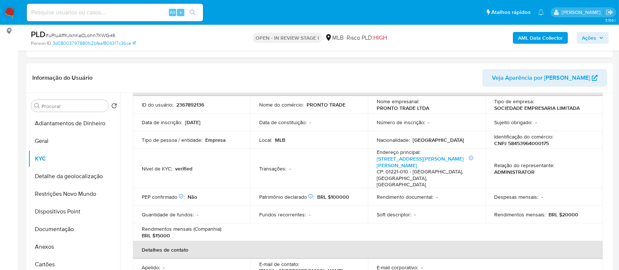
scroll to position [52, 0]
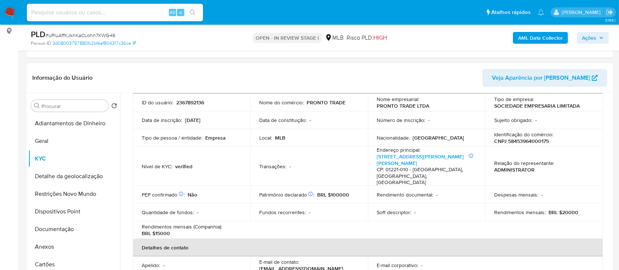
drag, startPoint x: 481, startPoint y: 75, endPoint x: 471, endPoint y: 72, distance: 10.7
click at [481, 75] on header "Informação do Usuário Veja Aparência por [PERSON_NAME]" at bounding box center [319, 78] width 575 height 18
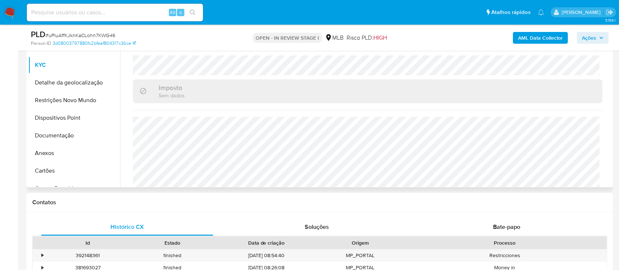
scroll to position [196, 0]
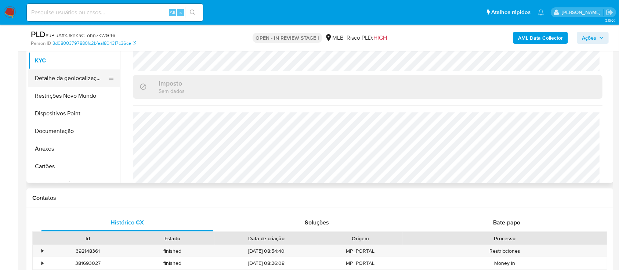
click at [69, 76] on button "Detalhe da geolocalização" at bounding box center [71, 78] width 86 height 18
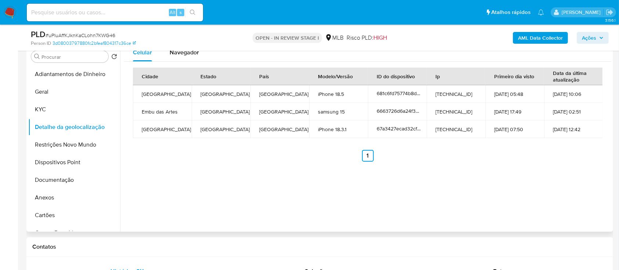
scroll to position [98, 0]
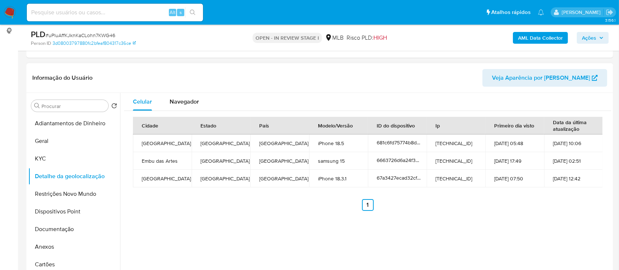
click at [505, 209] on ul "Anterior 1 Siguiente" at bounding box center [368, 205] width 470 height 12
click at [64, 196] on button "Restrições Novo Mundo" at bounding box center [71, 194] width 86 height 18
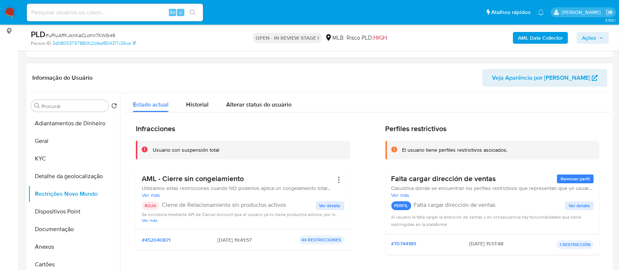
click at [460, 73] on header "Informação do Usuário Veja Aparência por [PERSON_NAME]" at bounding box center [319, 78] width 575 height 18
click at [73, 213] on button "Dispositivos Point" at bounding box center [71, 212] width 86 height 18
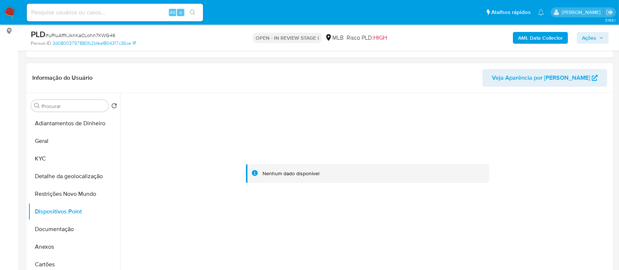
click at [570, 136] on div at bounding box center [367, 174] width 487 height 162
click at [62, 226] on button "Documentação" at bounding box center [71, 229] width 86 height 18
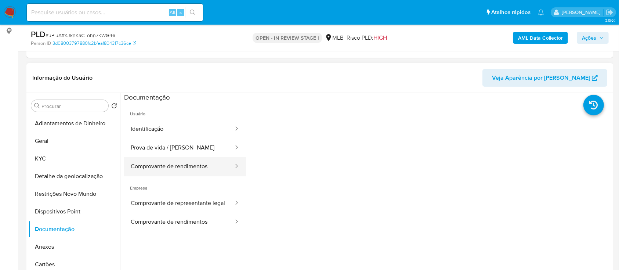
click at [170, 169] on button "Comprovante de rendimentos" at bounding box center [179, 166] width 110 height 19
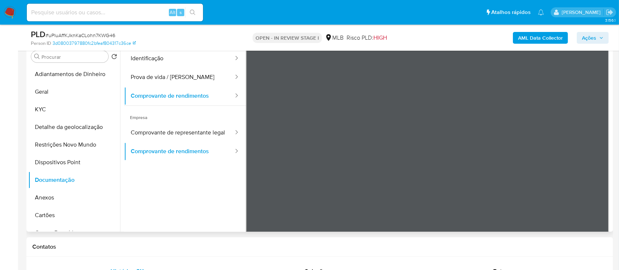
scroll to position [0, 0]
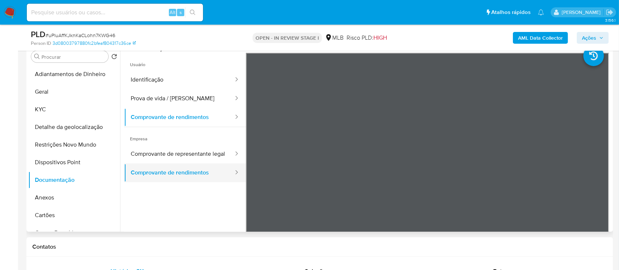
click at [182, 179] on button "Comprovante de rendimentos" at bounding box center [179, 172] width 110 height 19
click at [171, 176] on button "Comprovante de rendimentos" at bounding box center [179, 172] width 110 height 19
click at [191, 176] on button "Comprovante de rendimentos" at bounding box center [179, 172] width 110 height 19
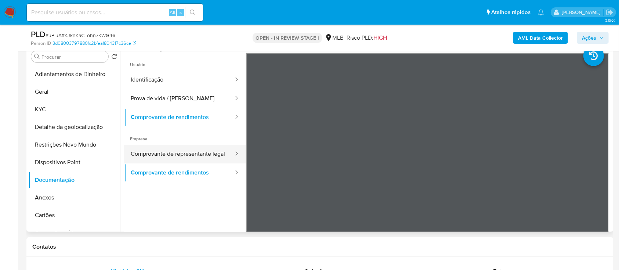
click at [165, 149] on button "Comprovante de representante legal" at bounding box center [179, 154] width 110 height 19
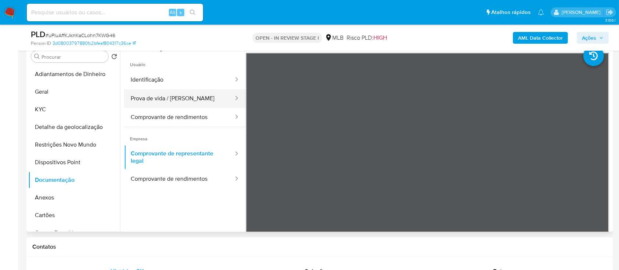
click at [172, 94] on button "Prova de vida / [PERSON_NAME]" at bounding box center [179, 98] width 110 height 19
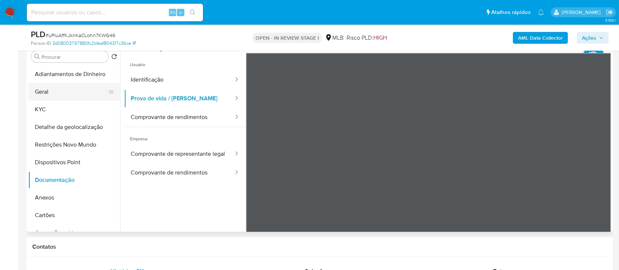
click at [61, 90] on button "Geral" at bounding box center [71, 92] width 86 height 18
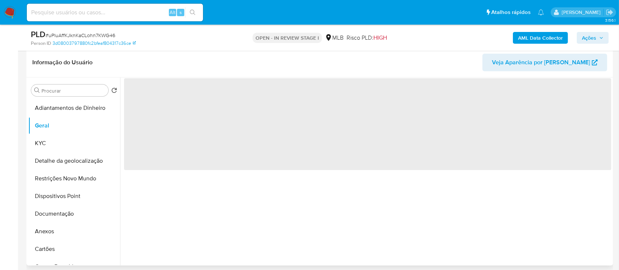
scroll to position [98, 0]
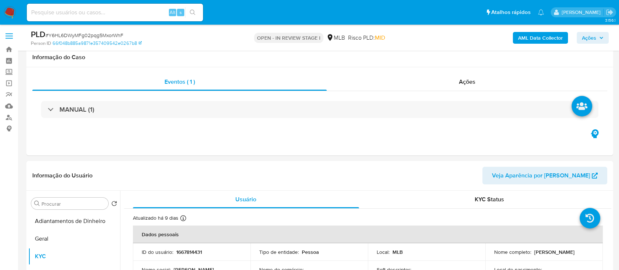
select select "10"
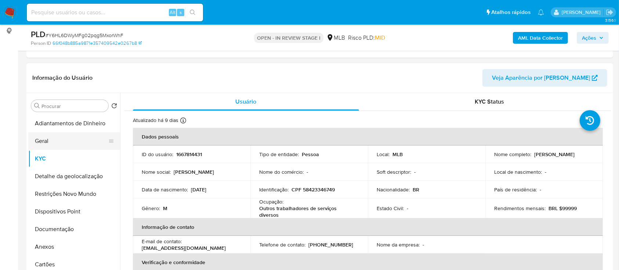
click at [47, 141] on button "Geral" at bounding box center [71, 141] width 86 height 18
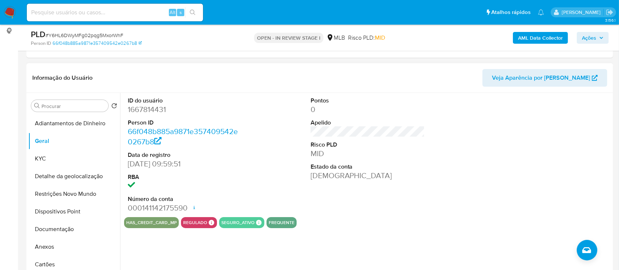
click at [407, 228] on div "ID do usuário 1667814431 Person ID 66f048b885a9871e357409542e0267b8 Data de reg…" at bounding box center [365, 187] width 491 height 188
drag, startPoint x: 53, startPoint y: 156, endPoint x: 84, endPoint y: 152, distance: 32.2
click at [52, 156] on button "KYC" at bounding box center [71, 159] width 86 height 18
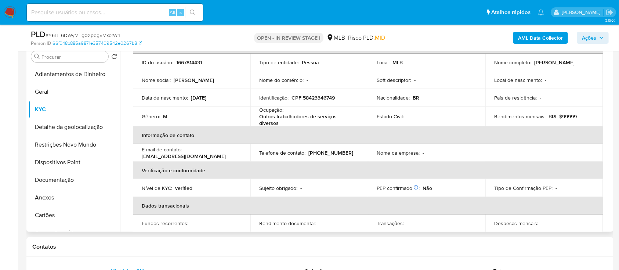
scroll to position [44, 0]
click at [138, 32] on div "PLD # Y6HL6DWyMFg02pqg5MxorWhF" at bounding box center [126, 34] width 190 height 11
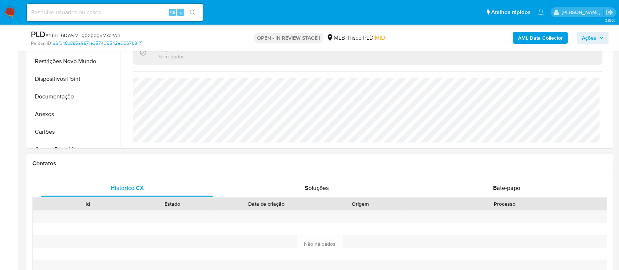
scroll to position [245, 0]
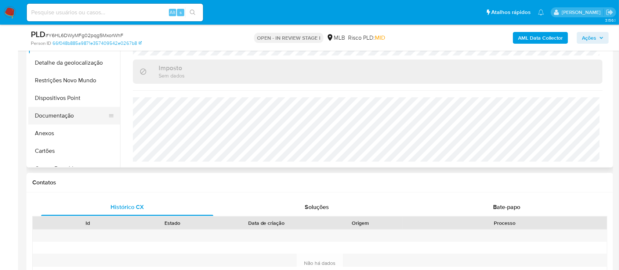
scroll to position [147, 0]
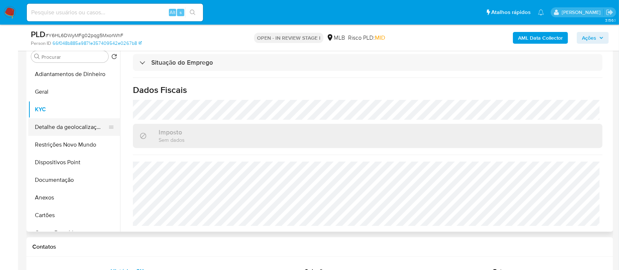
click at [82, 129] on button "Detalhe da geolocalização" at bounding box center [71, 127] width 86 height 18
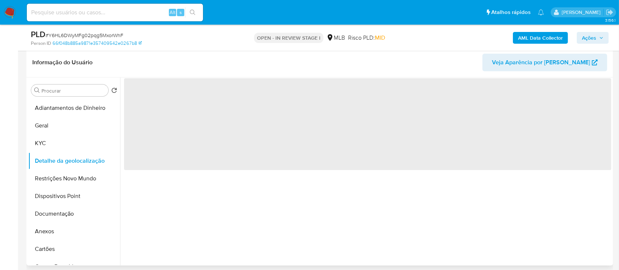
scroll to position [98, 0]
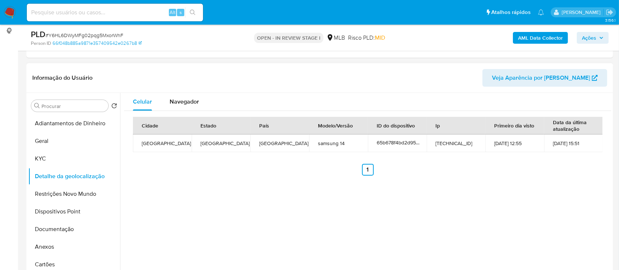
click at [551, 189] on div "Celular Navegador Cidade Estado País Modelo/Versão ID do dispositivo Ip Primeir…" at bounding box center [365, 187] width 491 height 188
click at [61, 195] on button "Restrições Novo Mundo" at bounding box center [71, 194] width 86 height 18
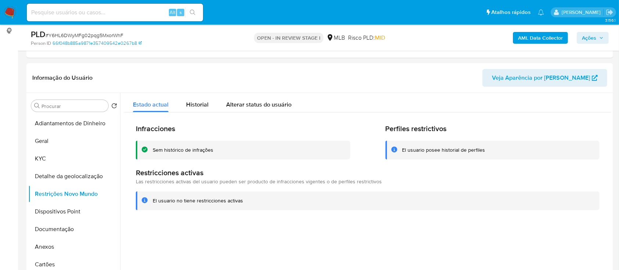
drag, startPoint x: 115, startPoint y: 67, endPoint x: 120, endPoint y: 61, distance: 8.1
click at [115, 67] on div "Informação do Usuário Veja Aparência por [PERSON_NAME]" at bounding box center [319, 78] width 587 height 30
click at [48, 207] on button "Dispositivos Point" at bounding box center [71, 212] width 86 height 18
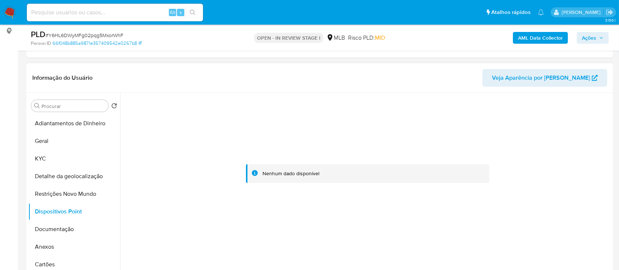
click at [549, 140] on div at bounding box center [367, 174] width 487 height 162
drag, startPoint x: 53, startPoint y: 230, endPoint x: 112, endPoint y: 222, distance: 59.7
click at [53, 230] on button "Documentação" at bounding box center [71, 229] width 86 height 18
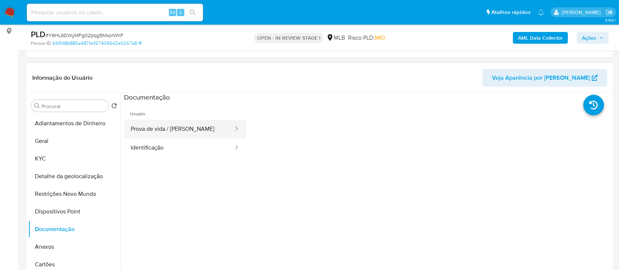
click at [171, 135] on button "Prova de vida / [PERSON_NAME]" at bounding box center [179, 129] width 110 height 19
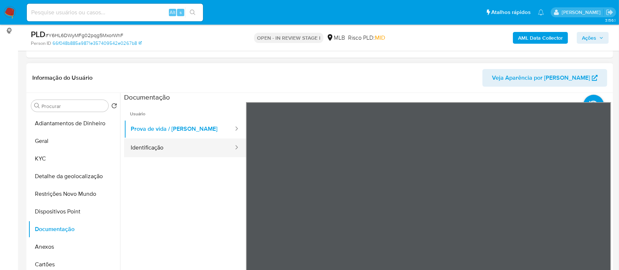
click at [179, 148] on button "Identificação" at bounding box center [179, 147] width 110 height 19
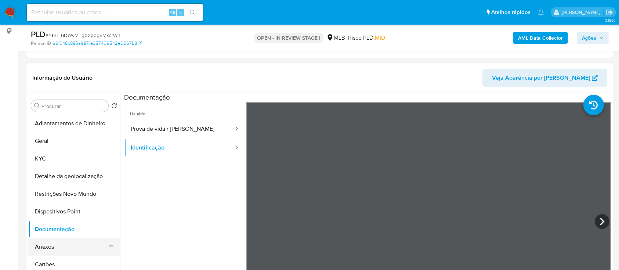
drag, startPoint x: 50, startPoint y: 242, endPoint x: 54, endPoint y: 243, distance: 3.7
click at [50, 243] on button "Anexos" at bounding box center [71, 247] width 86 height 18
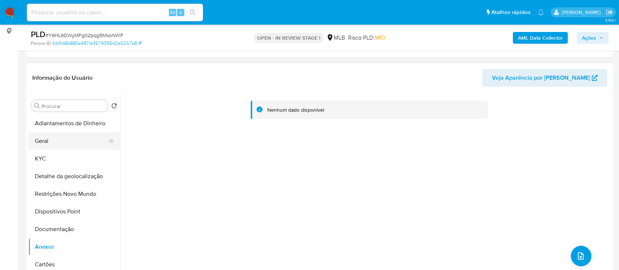
drag, startPoint x: 48, startPoint y: 139, endPoint x: 48, endPoint y: 145, distance: 5.9
click at [48, 139] on button "Geral" at bounding box center [71, 141] width 86 height 18
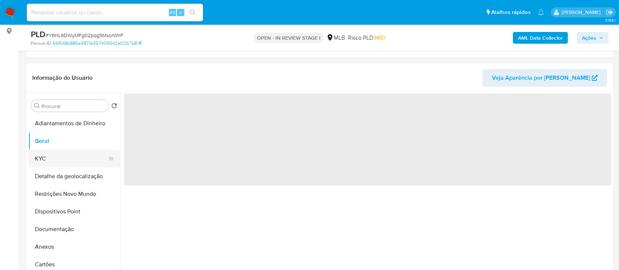
click at [47, 155] on button "KYC" at bounding box center [71, 159] width 86 height 18
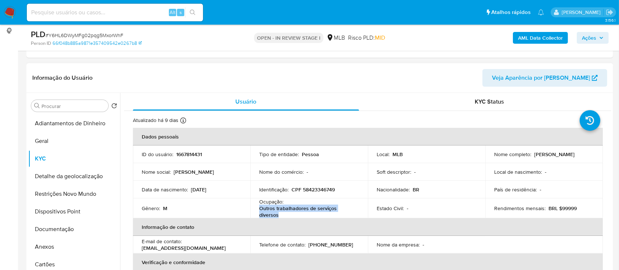
drag, startPoint x: 277, startPoint y: 217, endPoint x: 257, endPoint y: 210, distance: 21.6
click at [257, 210] on td "Ocupação : Outros trabalhadores de serviços diversos" at bounding box center [309, 208] width 118 height 20
copy p "Outros trabalhadores de serviços diversos"
click at [62, 230] on button "Documentação" at bounding box center [71, 229] width 86 height 18
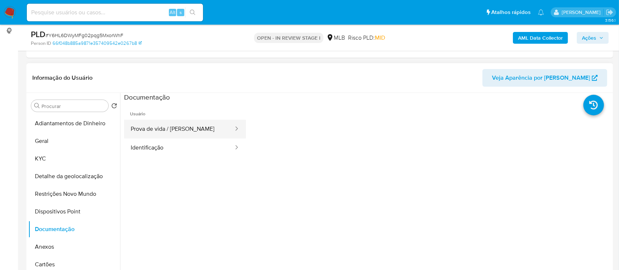
click at [199, 131] on button "Prova de vida / [PERSON_NAME]" at bounding box center [179, 129] width 110 height 19
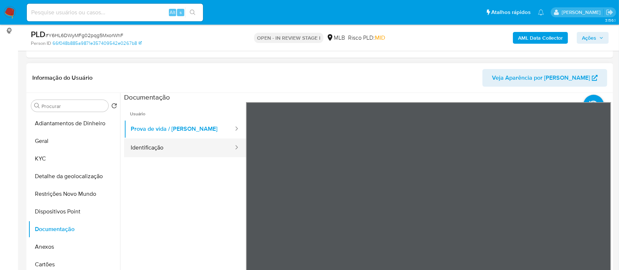
click at [201, 151] on button "Identificação" at bounding box center [179, 147] width 110 height 19
